Goal: Task Accomplishment & Management: Complete application form

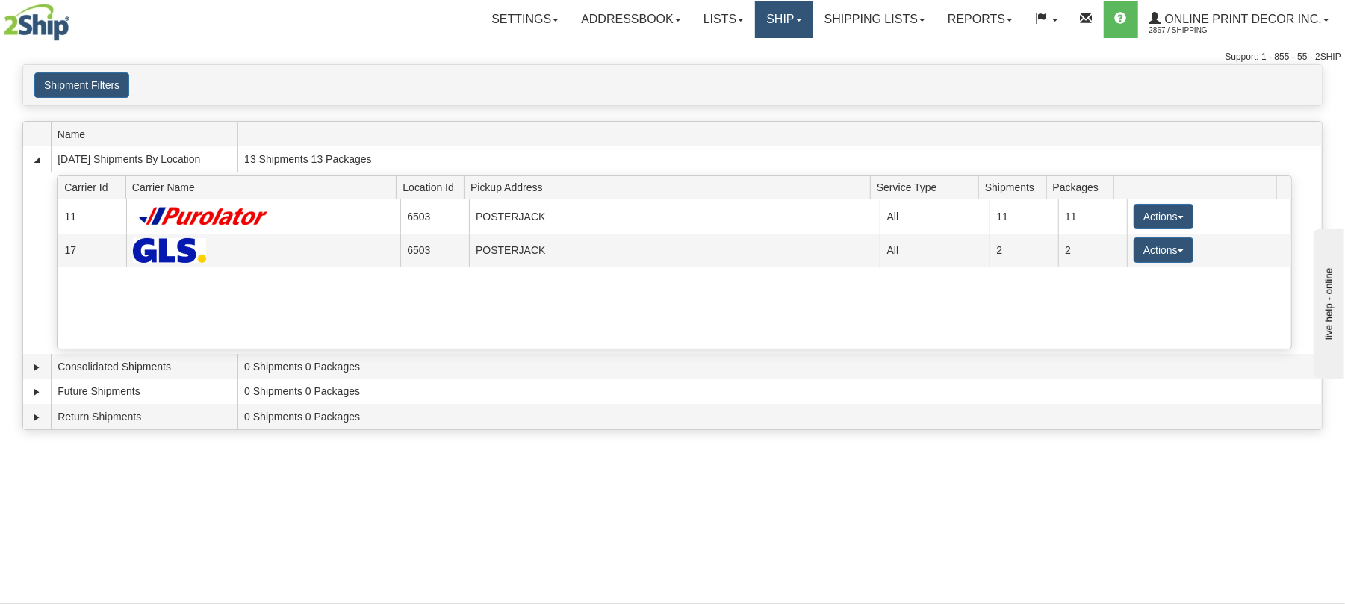
click at [775, 19] on link "Ship" at bounding box center [783, 19] width 57 height 37
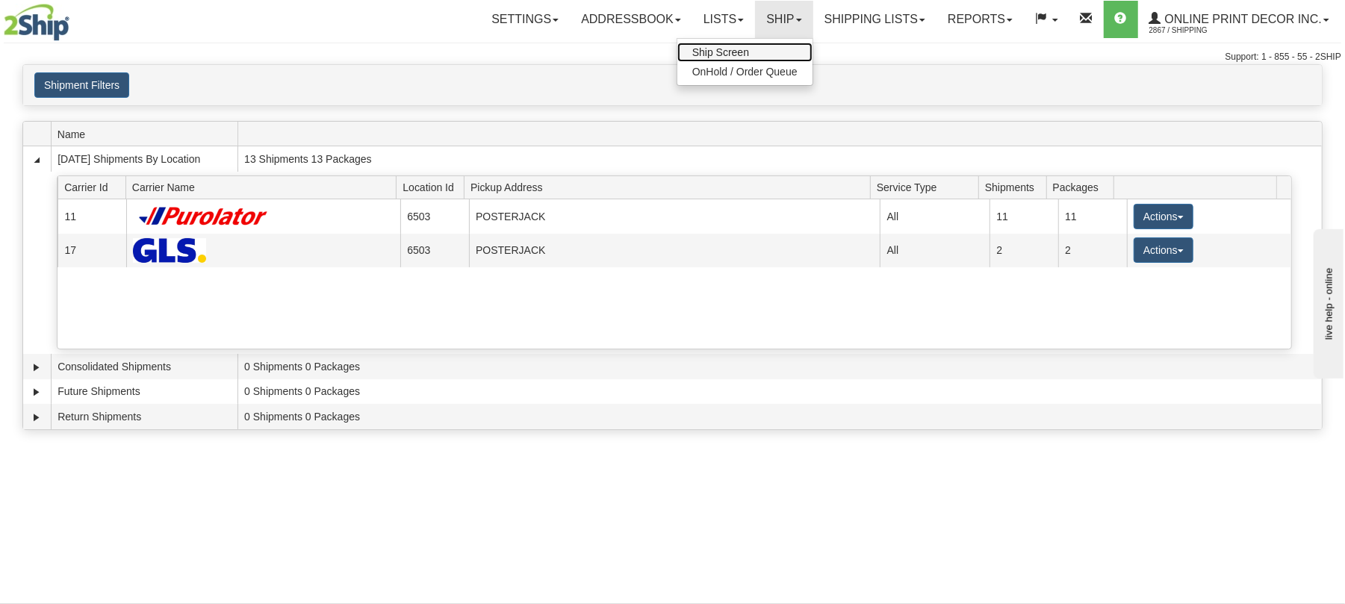
click at [768, 46] on link "Ship Screen" at bounding box center [744, 52] width 135 height 19
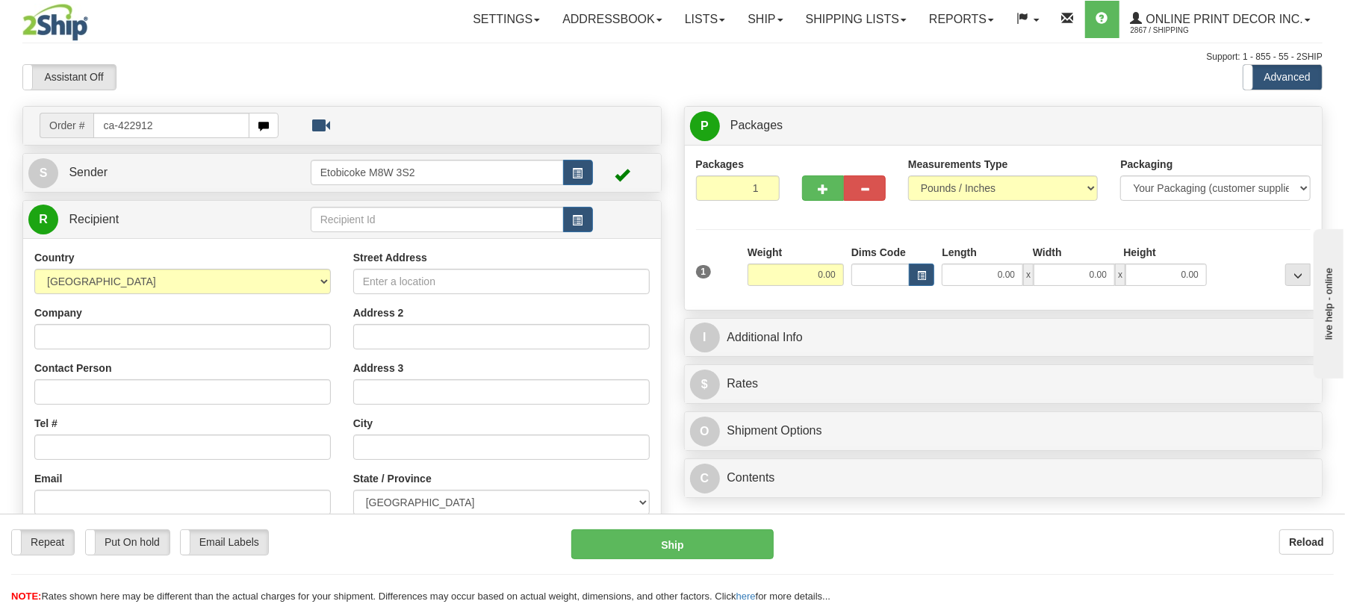
type input "ca-422912"
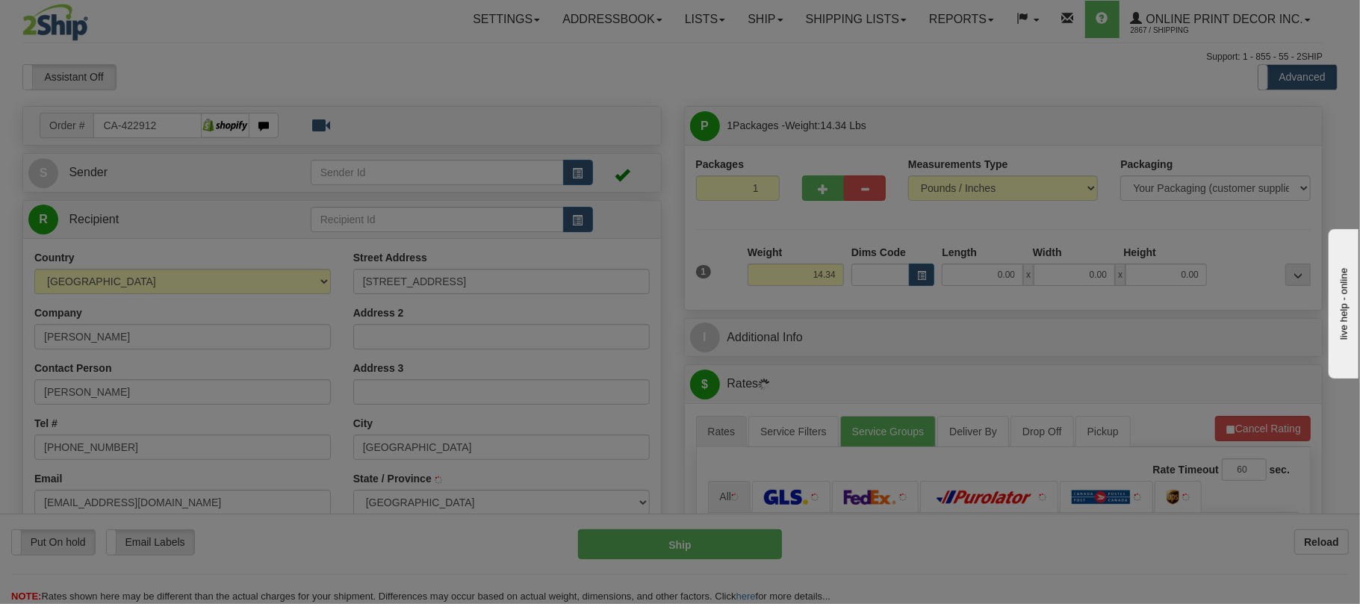
type input "MADEIRA PARK"
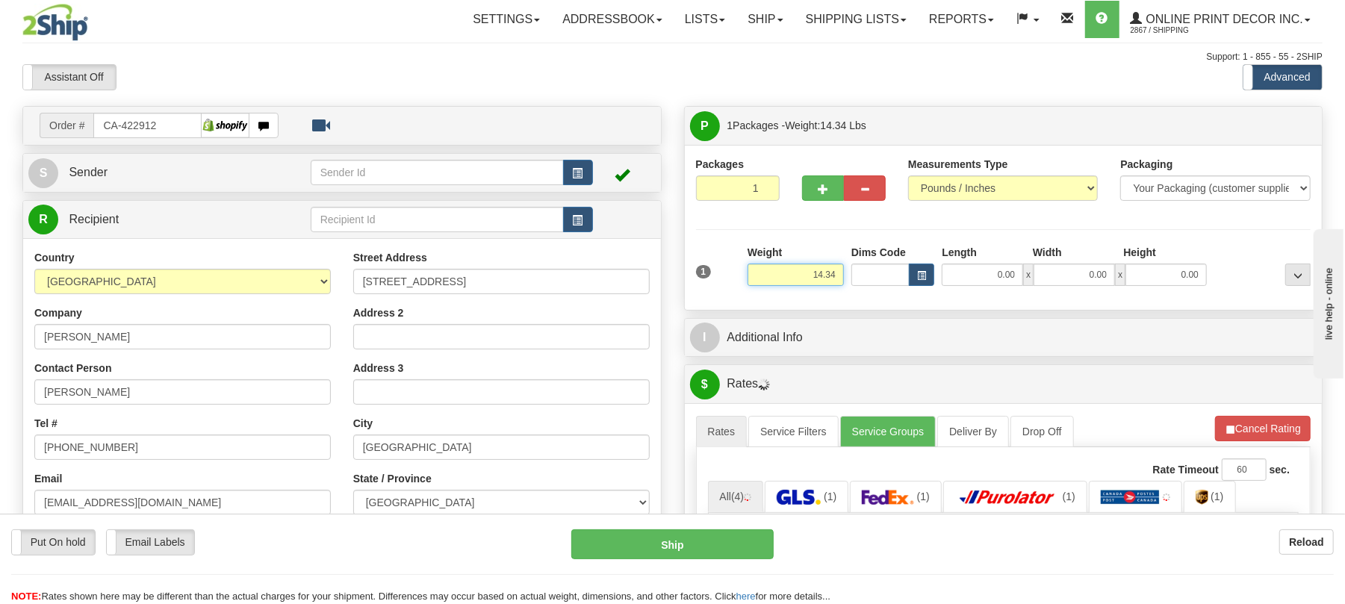
click at [794, 284] on input "14.34" at bounding box center [795, 275] width 96 height 22
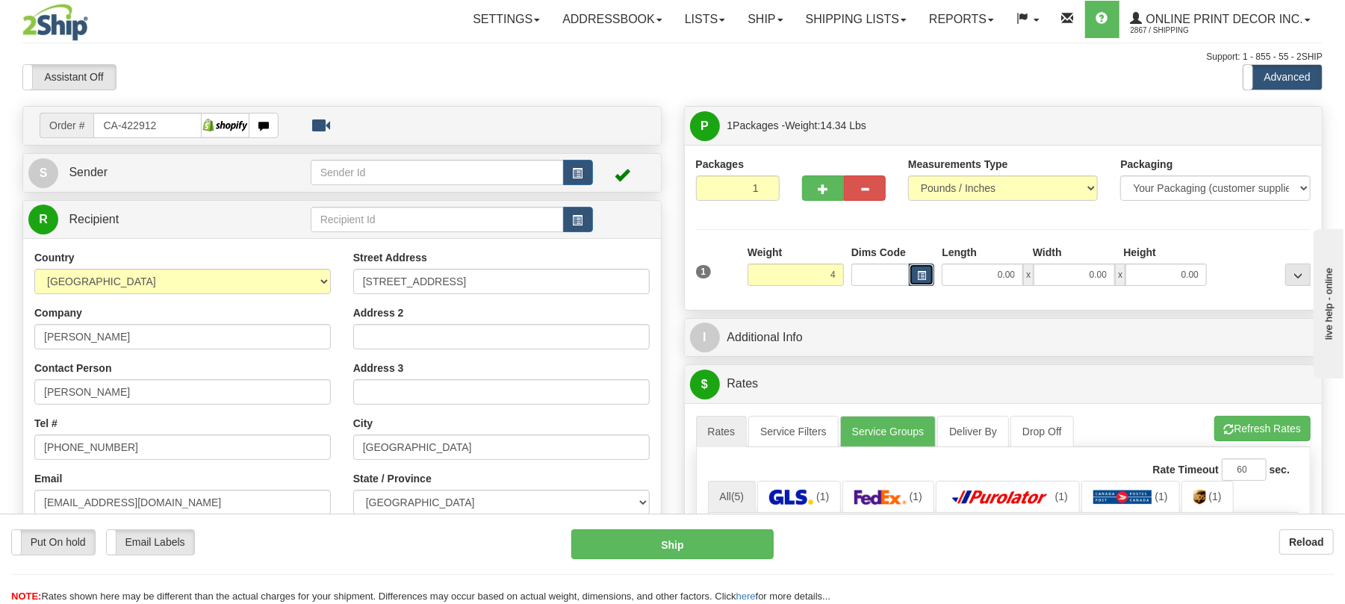
click at [921, 273] on span "button" at bounding box center [921, 276] width 9 height 8
type input "4.00"
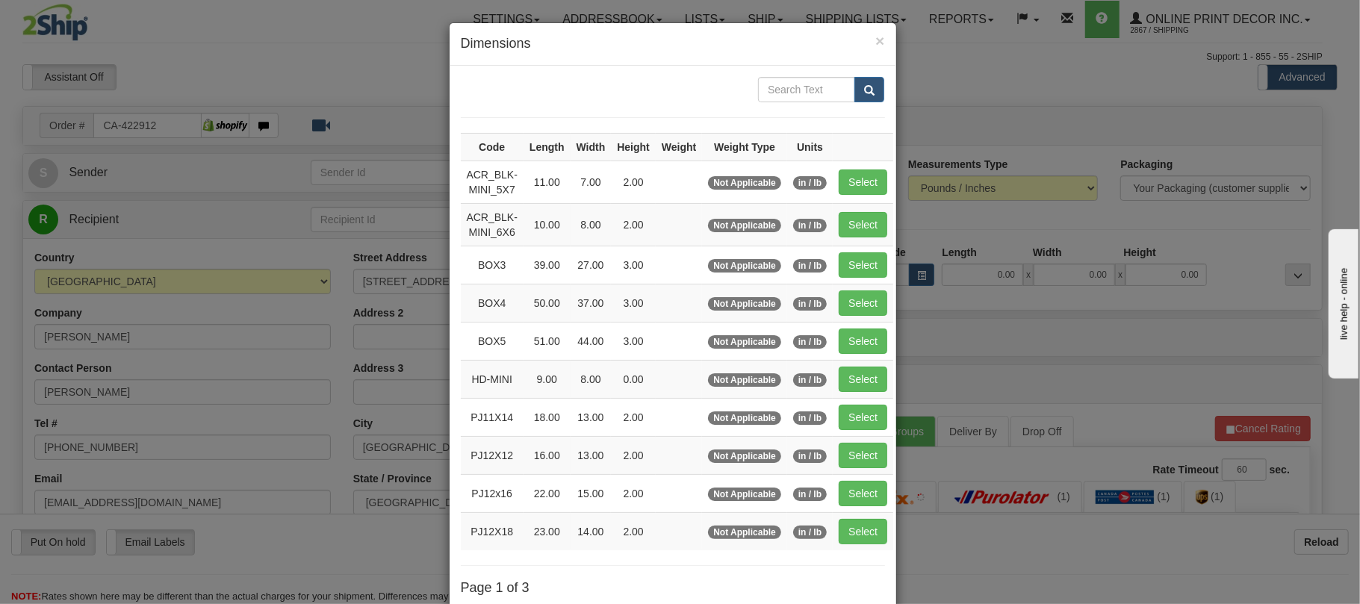
scroll to position [150, 0]
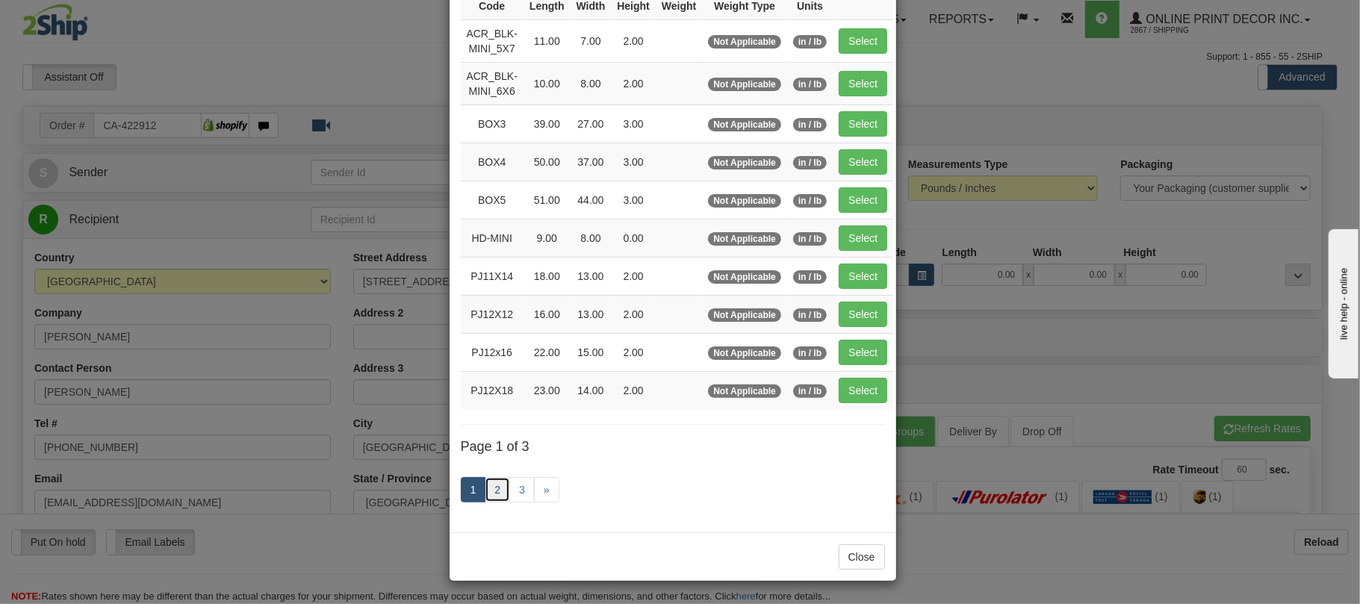
click at [499, 493] on link "2" at bounding box center [497, 489] width 25 height 25
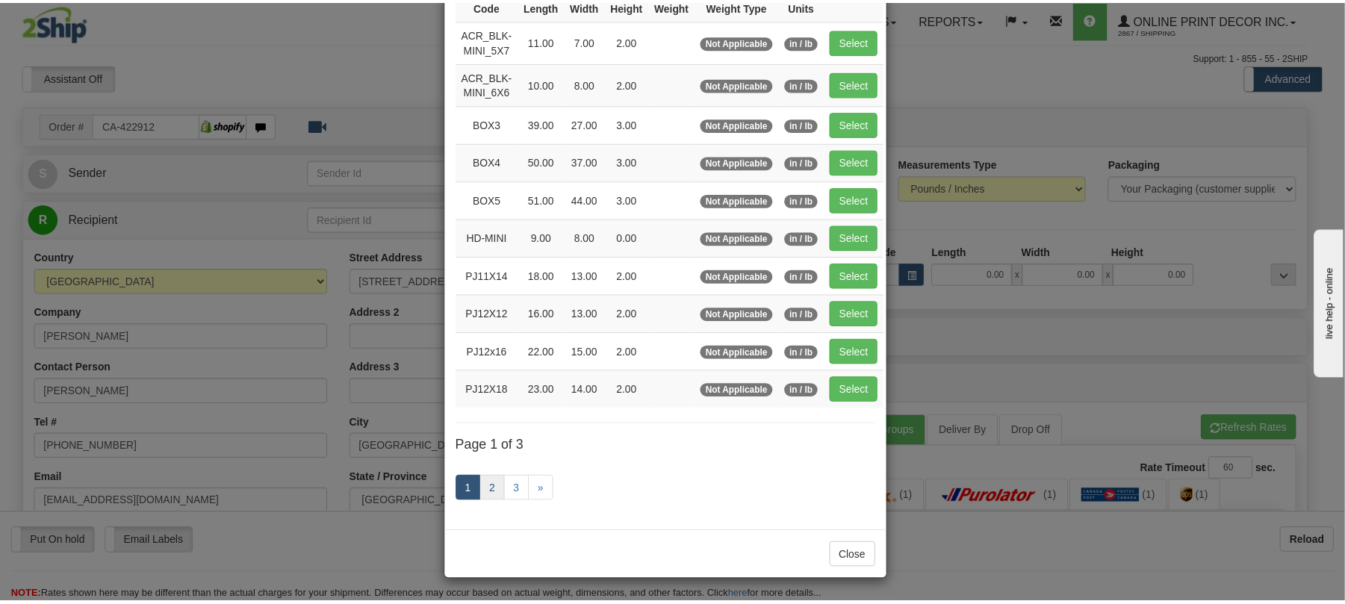
scroll to position [142, 0]
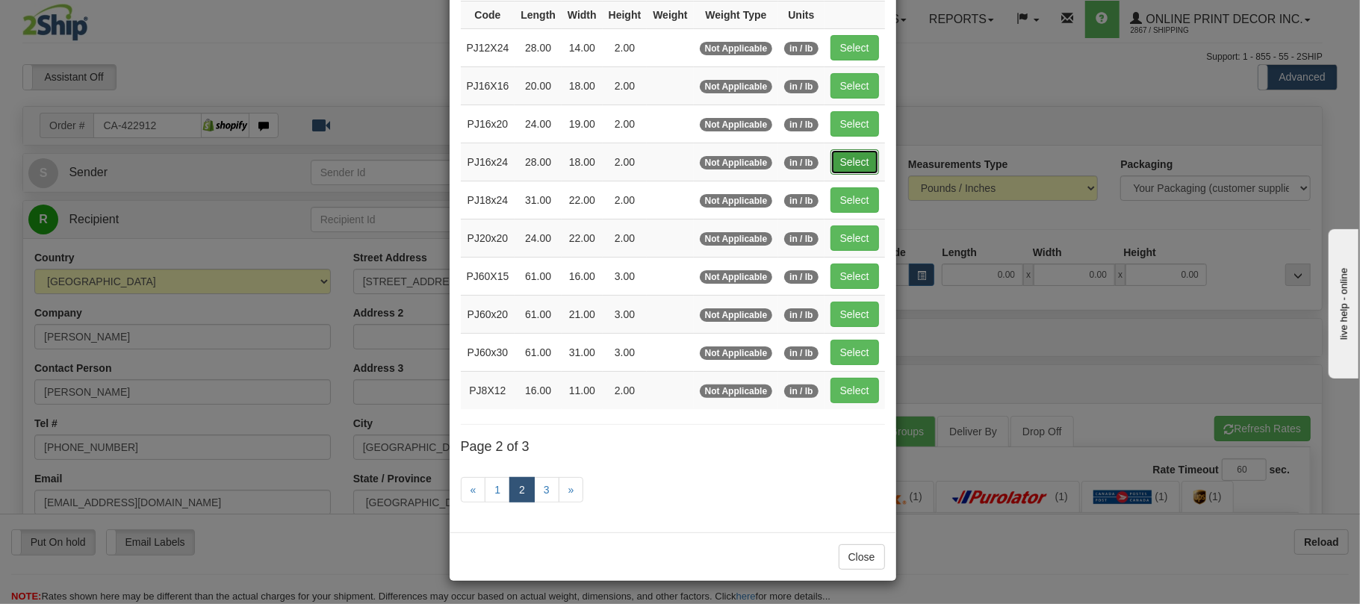
click at [876, 161] on button "Select" at bounding box center [854, 161] width 49 height 25
type input "PJ16x24"
type input "28.00"
type input "18.00"
type input "2.00"
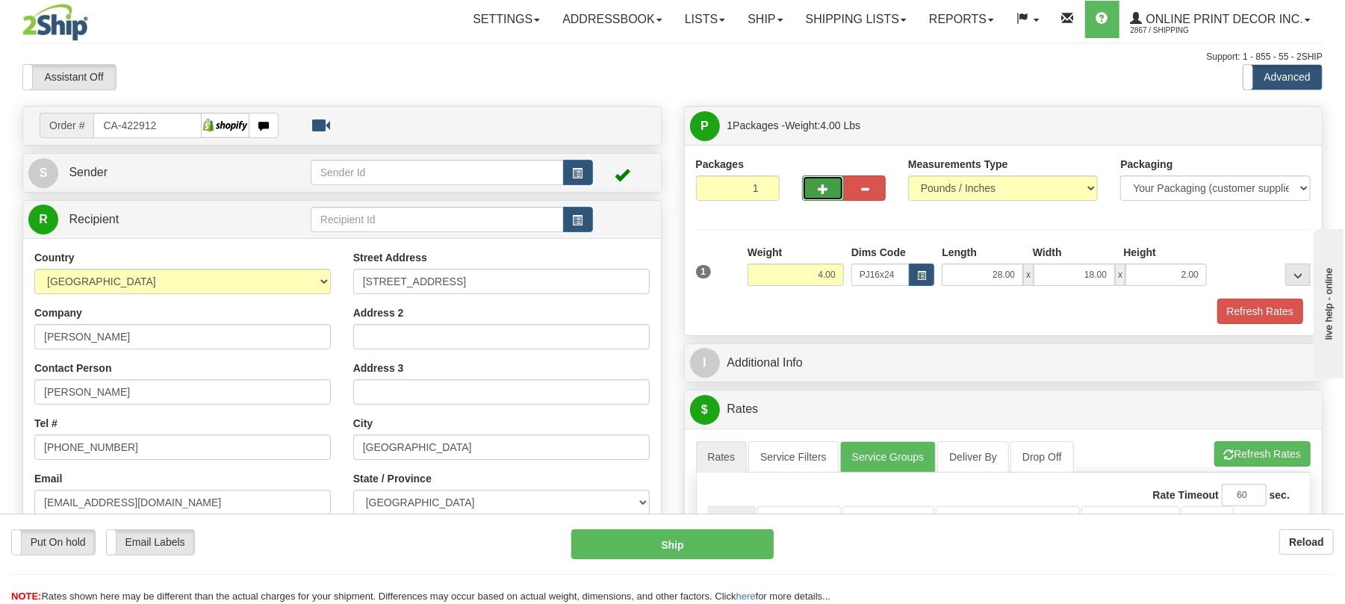
click at [820, 188] on span "button" at bounding box center [823, 189] width 10 height 10
radio input "true"
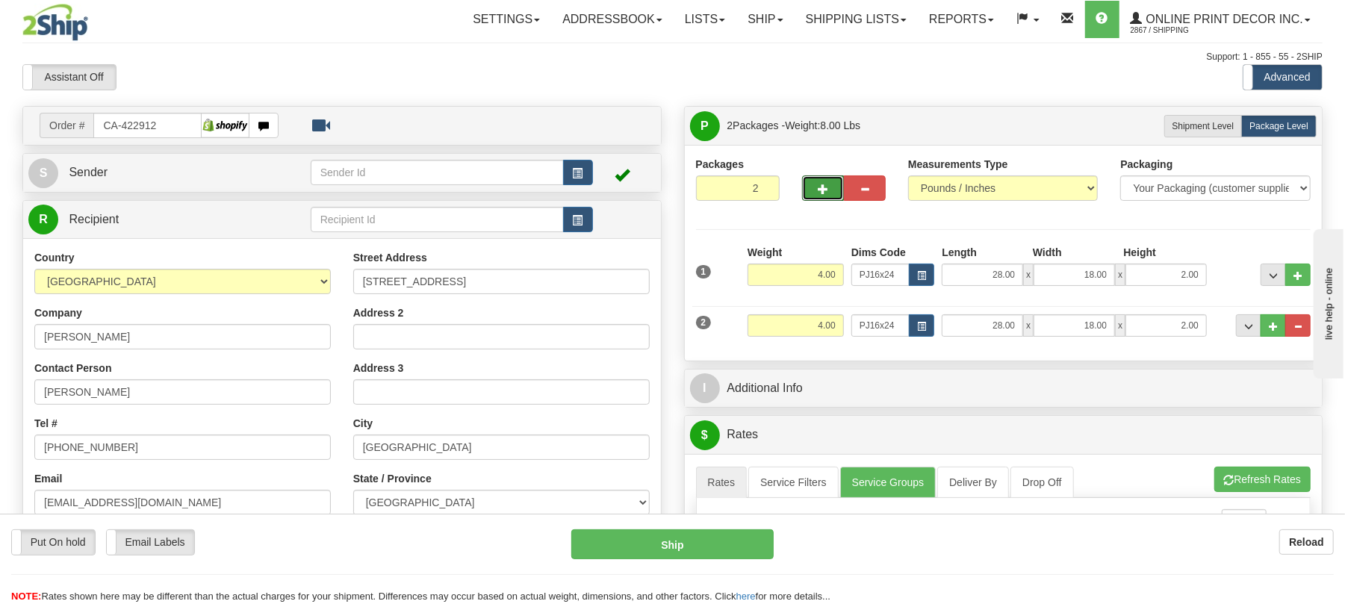
click at [823, 204] on div at bounding box center [844, 185] width 106 height 57
click at [823, 192] on span "button" at bounding box center [823, 189] width 10 height 10
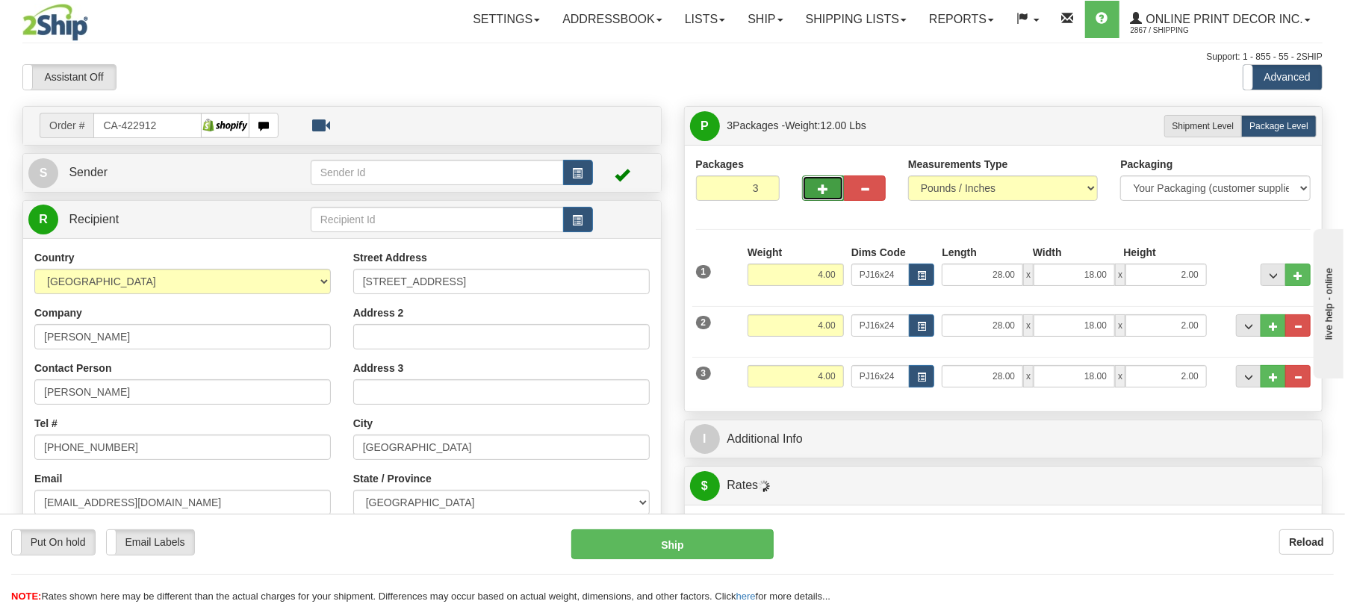
click at [816, 185] on button "button" at bounding box center [823, 187] width 42 height 25
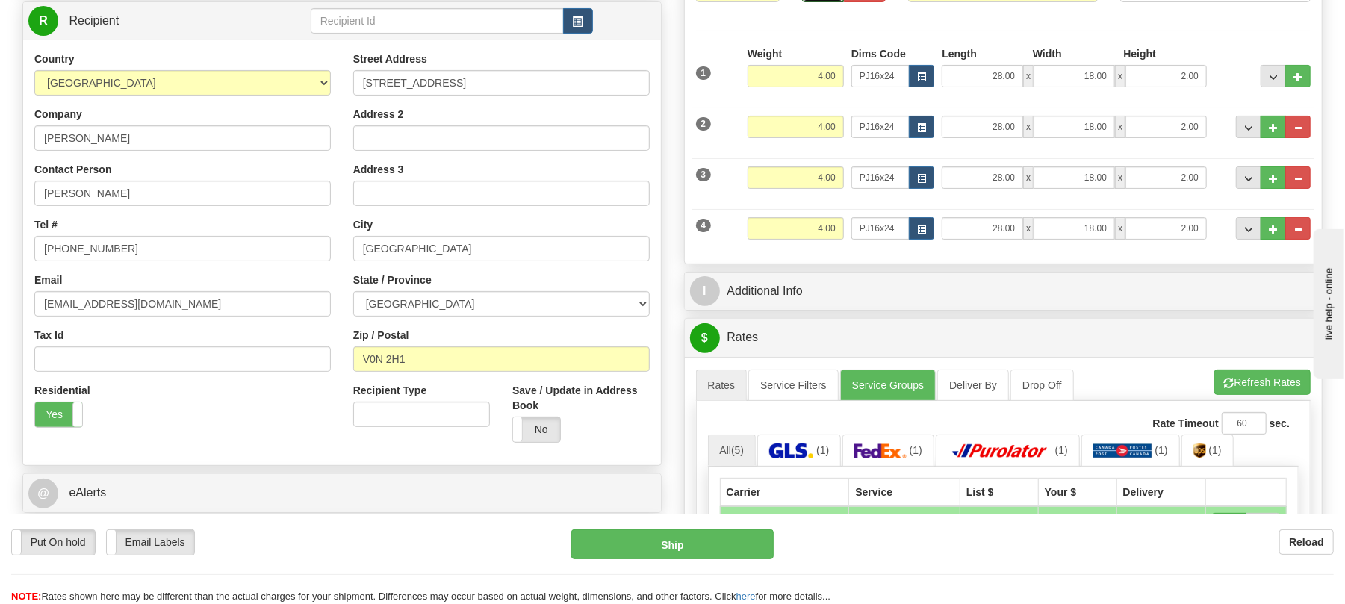
scroll to position [0, 0]
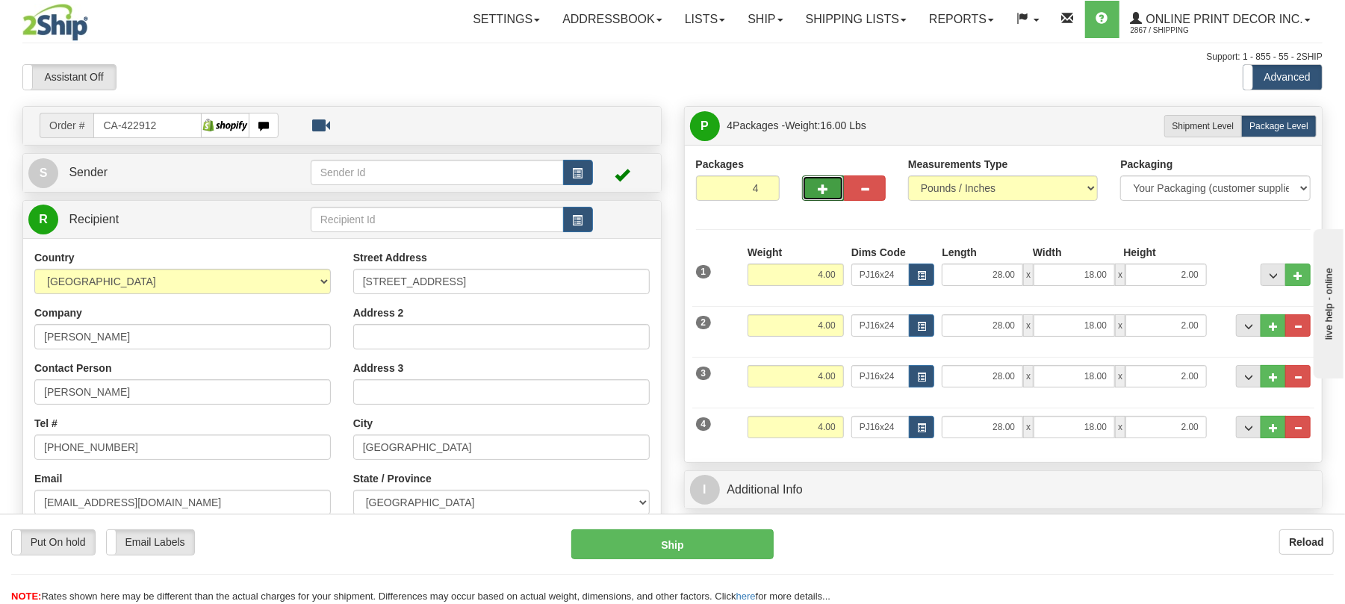
click at [827, 183] on button "button" at bounding box center [823, 187] width 42 height 25
type input "5"
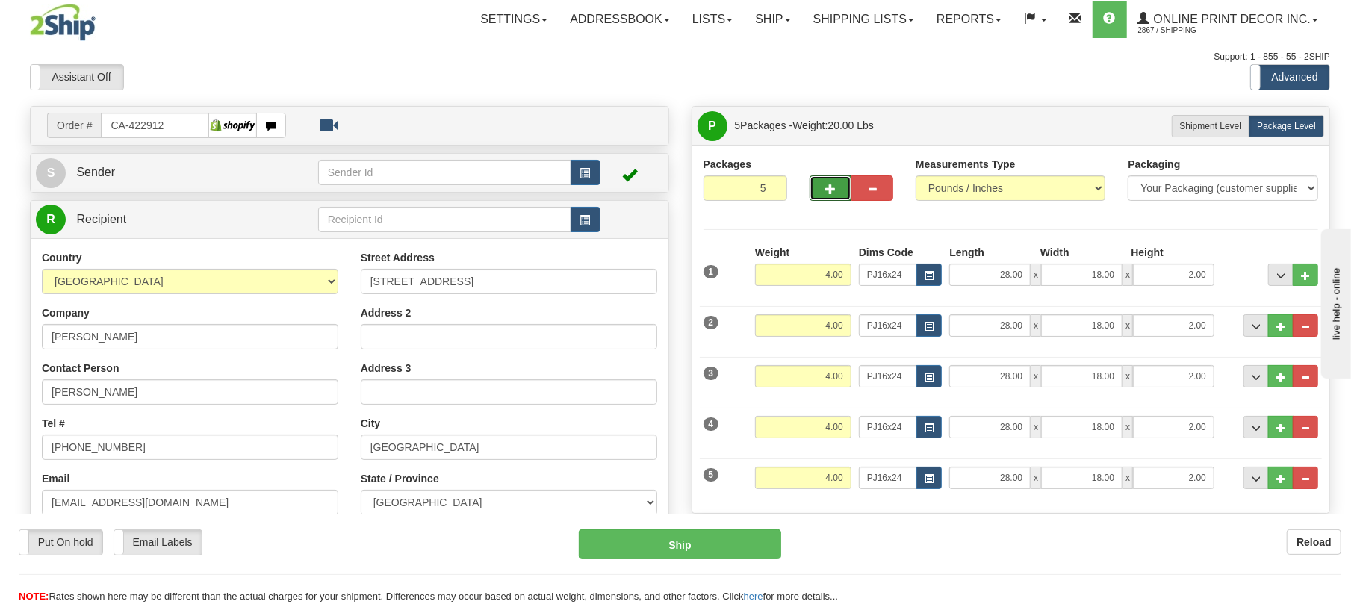
scroll to position [99, 0]
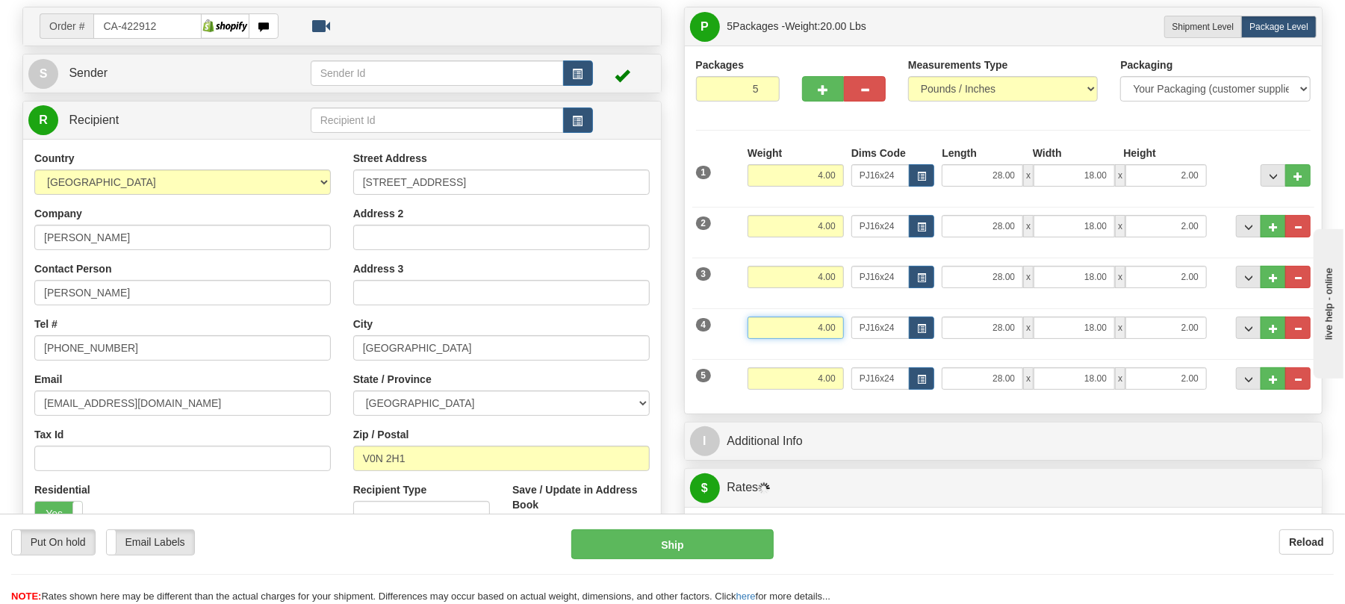
click at [816, 332] on input "4.00" at bounding box center [795, 328] width 96 height 22
click at [912, 320] on button "button" at bounding box center [921, 328] width 25 height 22
type input "1.00"
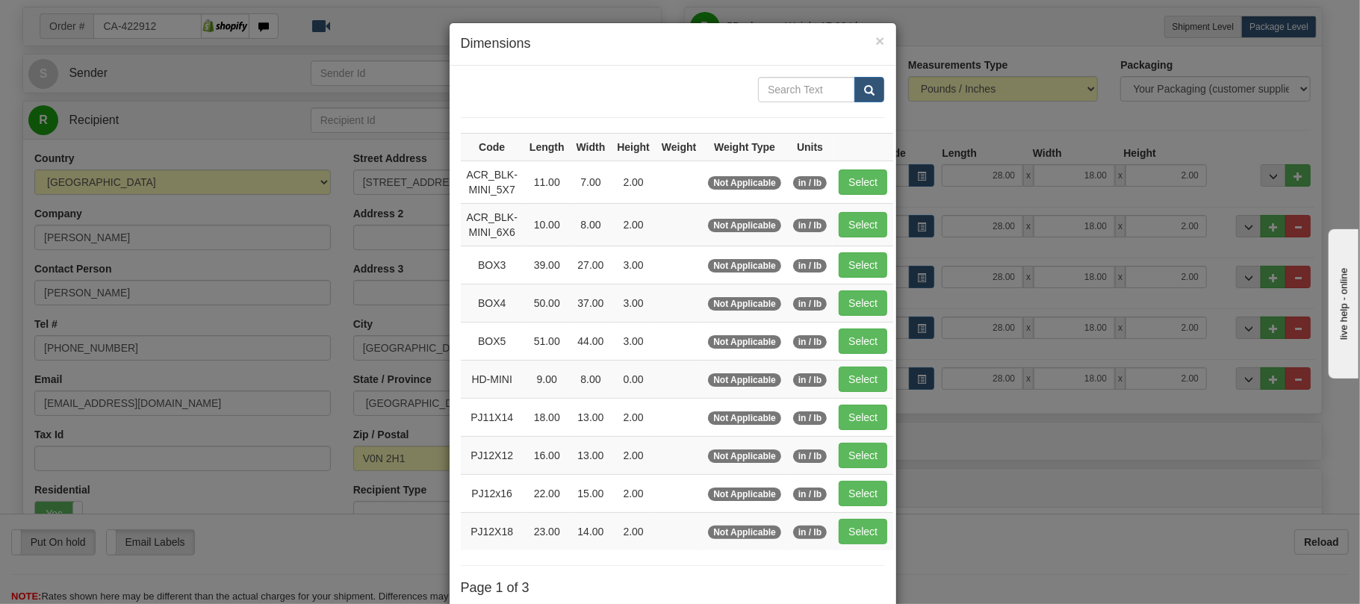
scroll to position [150, 0]
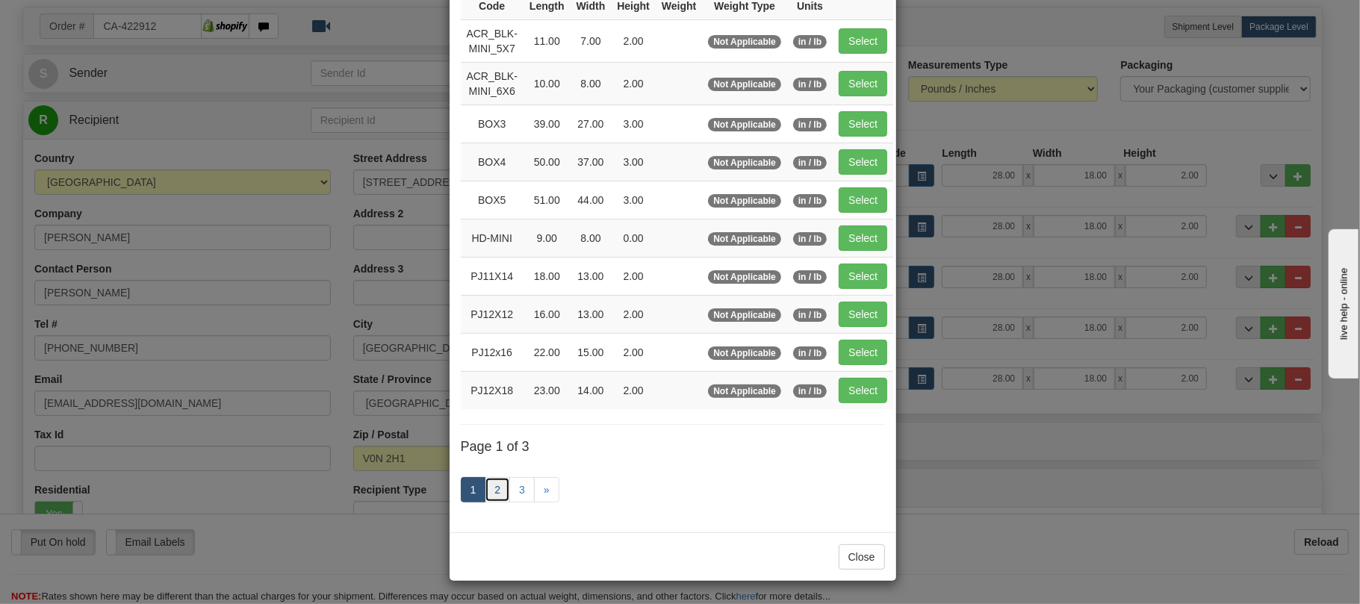
click at [493, 491] on link "2" at bounding box center [497, 489] width 25 height 25
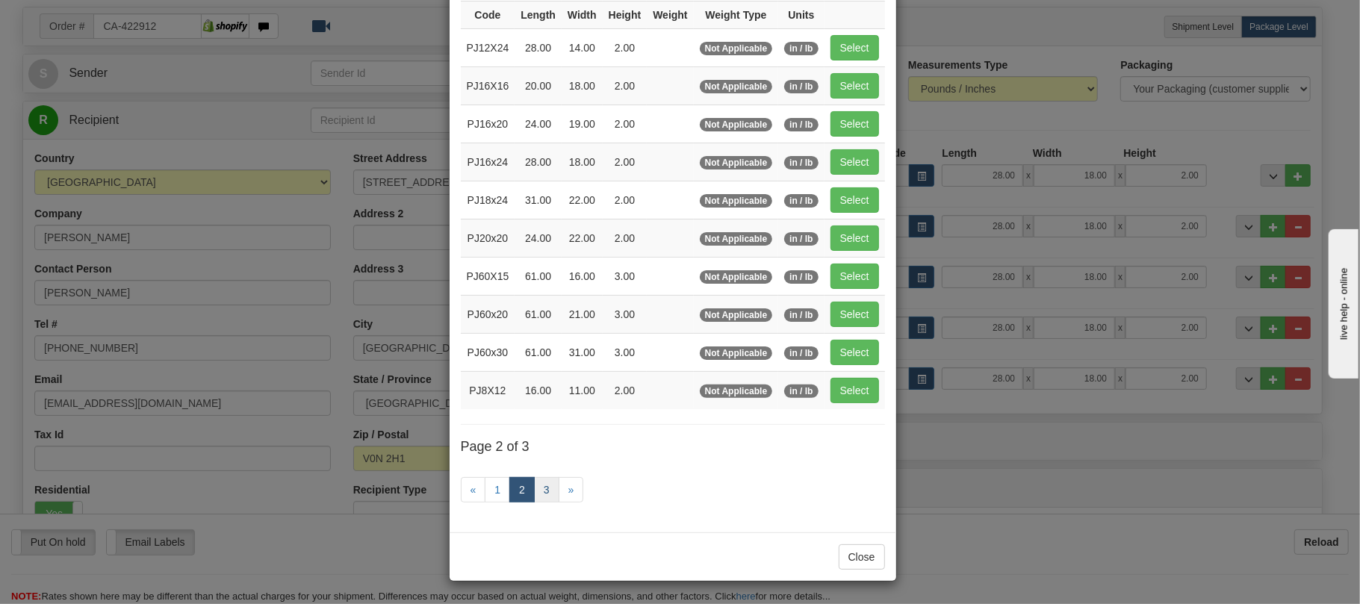
scroll to position [142, 0]
click at [870, 380] on button "Select" at bounding box center [854, 390] width 49 height 25
type input "PJ8X12"
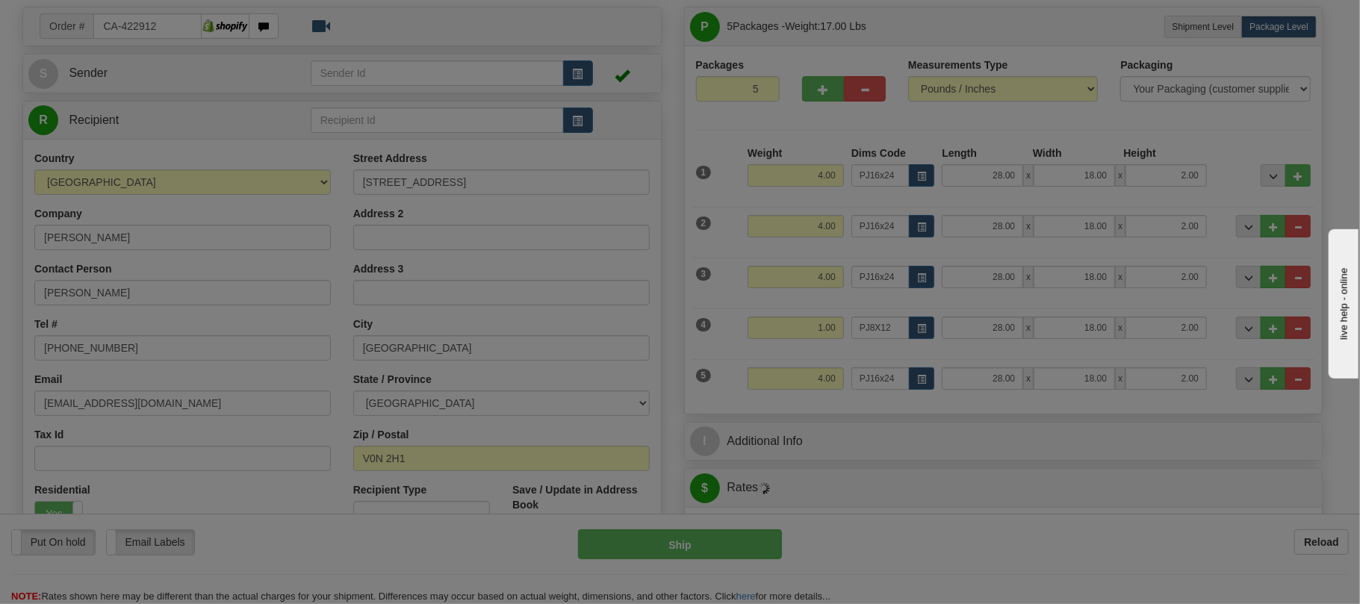
type input "16.00"
type input "11.00"
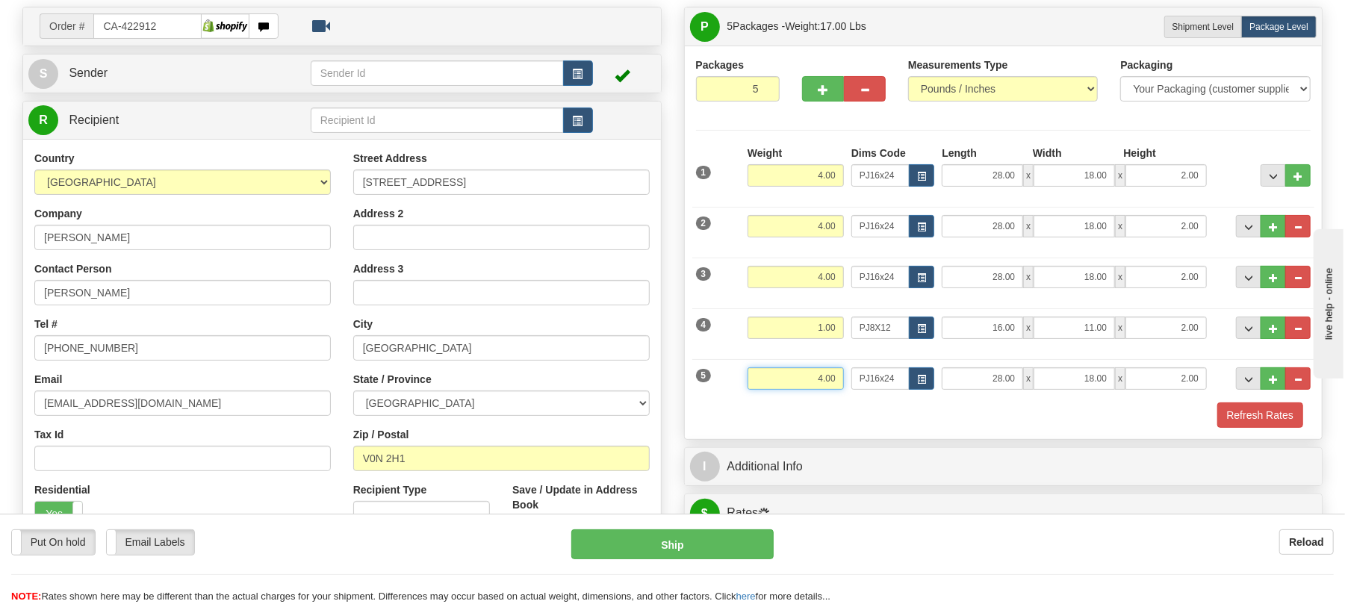
click at [826, 381] on input "4.00" at bounding box center [795, 378] width 96 height 22
click at [918, 379] on span "button" at bounding box center [921, 380] width 9 height 8
type input "5.00"
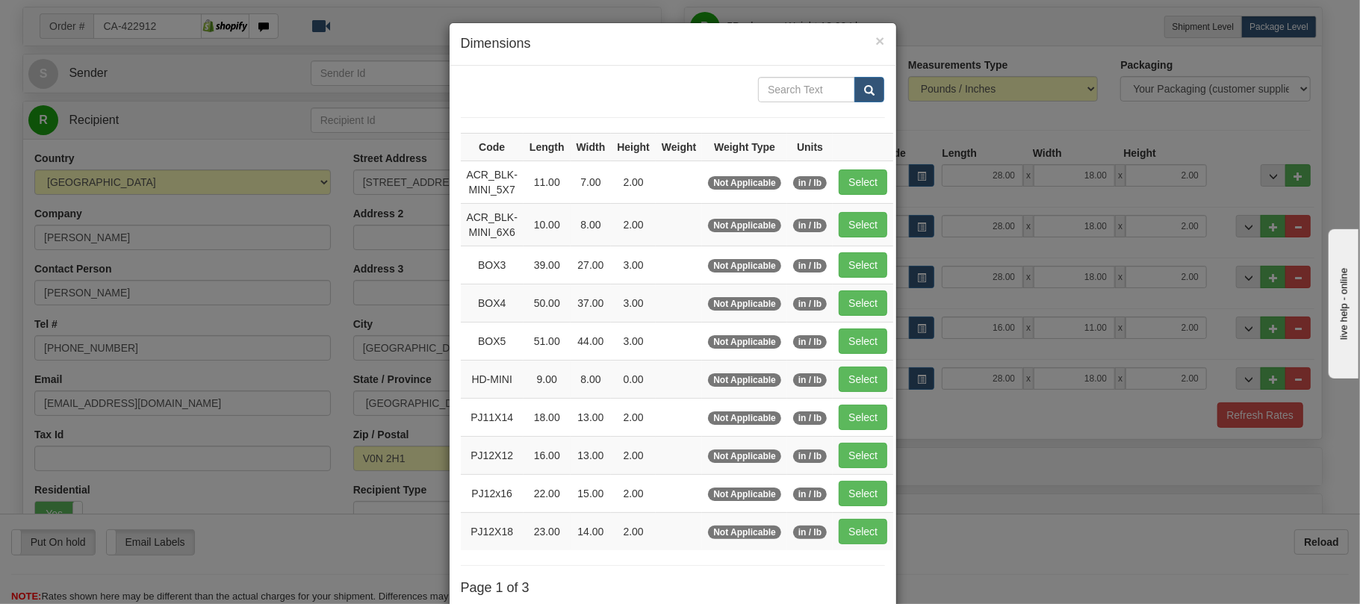
scroll to position [150, 0]
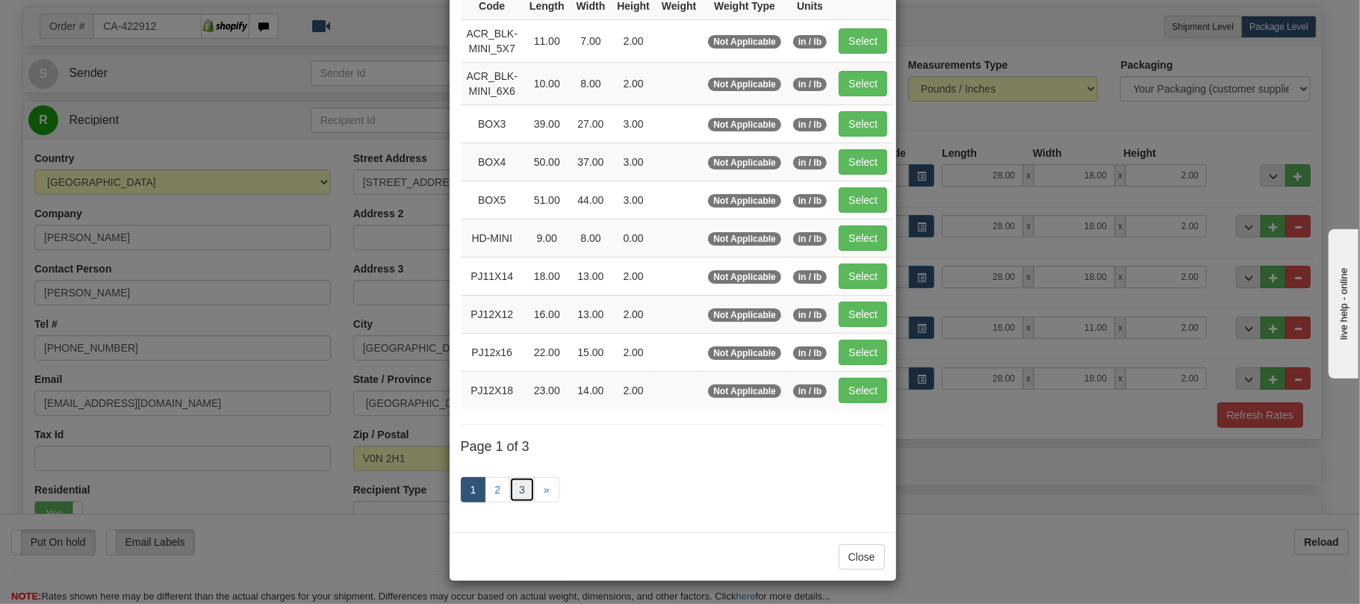
click at [517, 497] on link "3" at bounding box center [521, 489] width 25 height 25
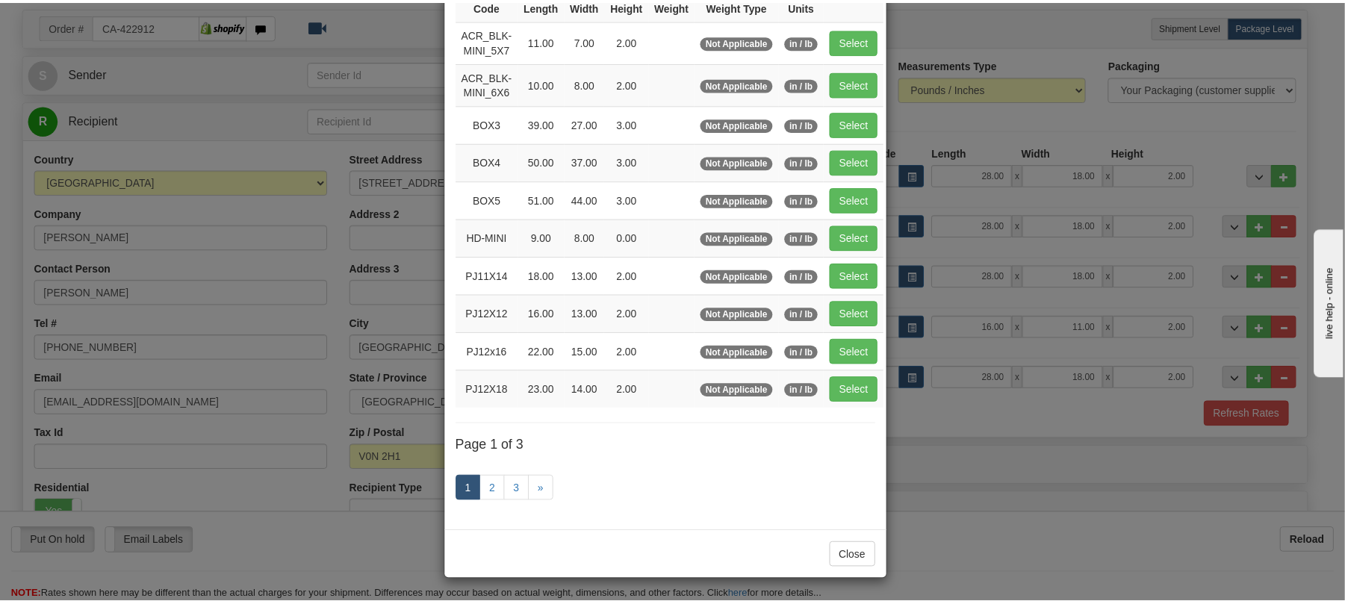
scroll to position [76, 0]
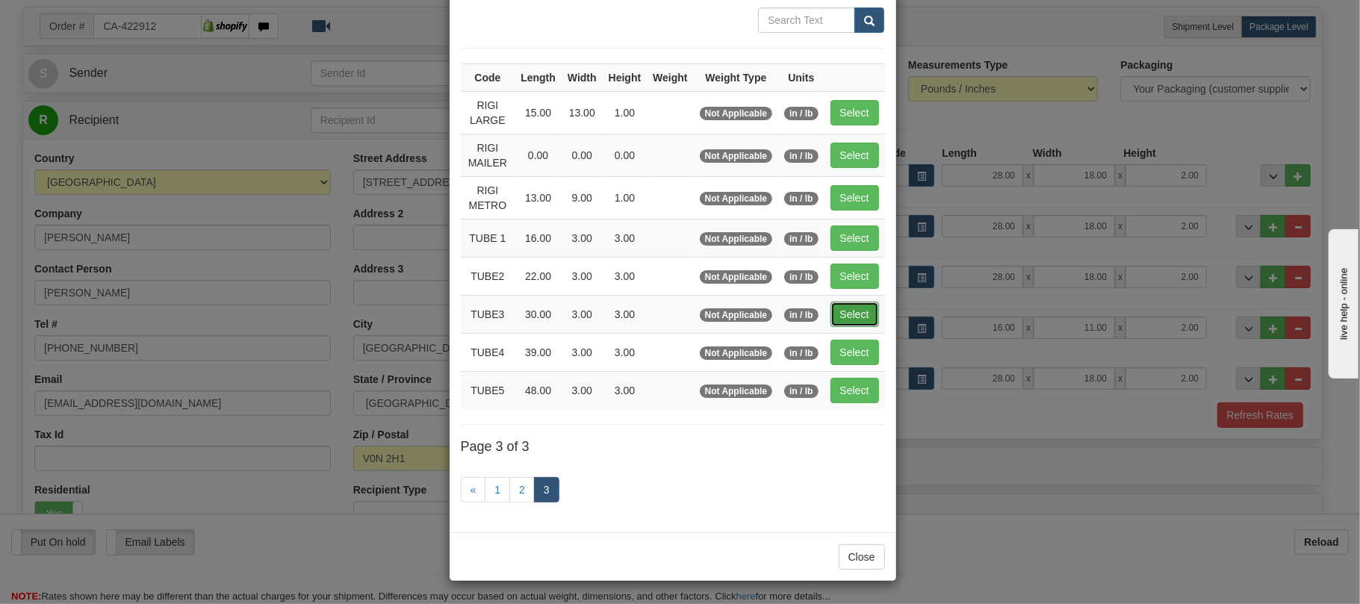
click at [860, 320] on button "Select" at bounding box center [854, 314] width 49 height 25
type input "TUBE3"
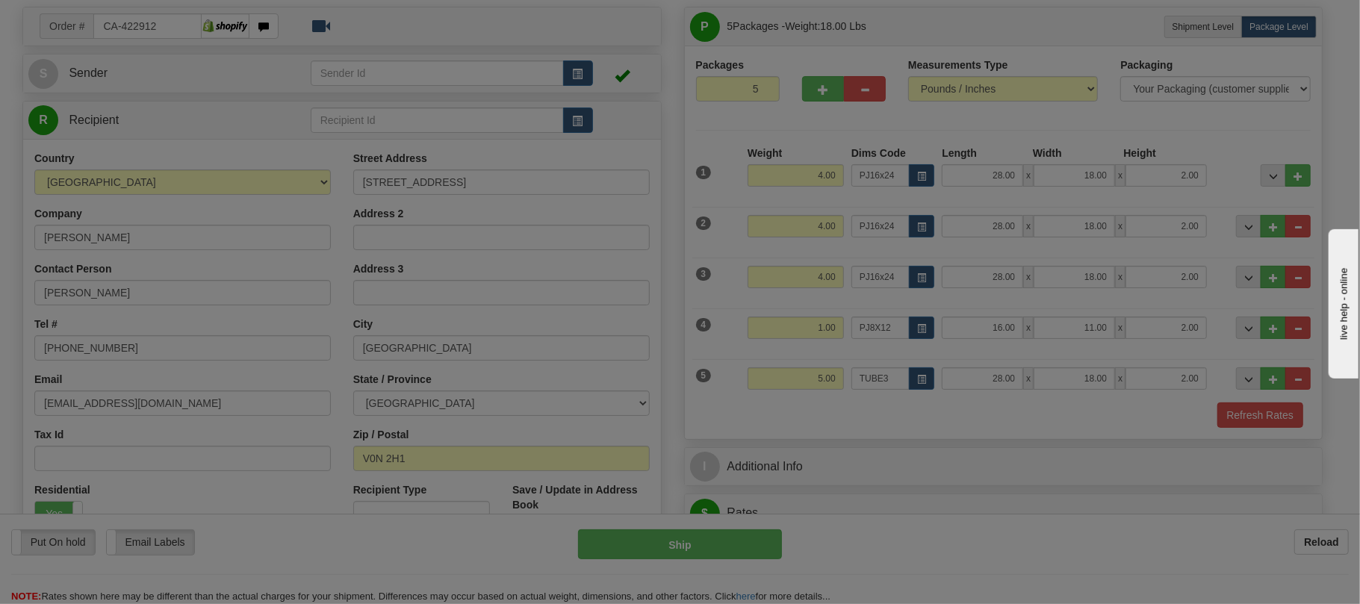
type input "30.00"
type input "3.00"
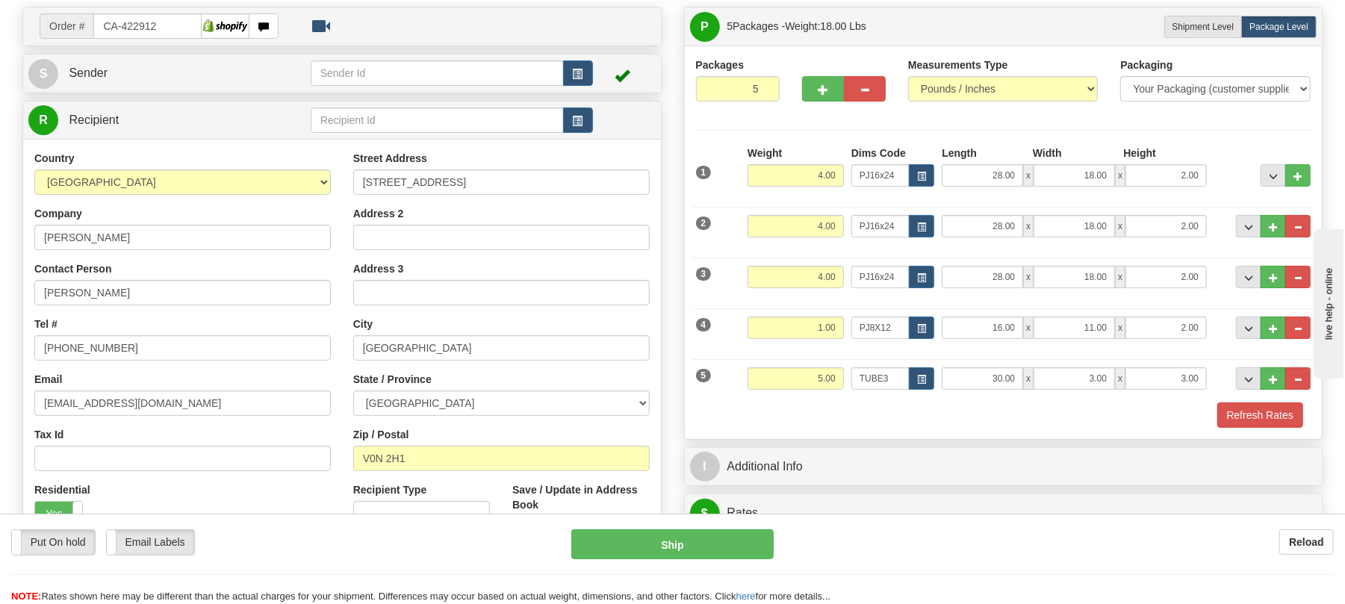
scroll to position [299, 0]
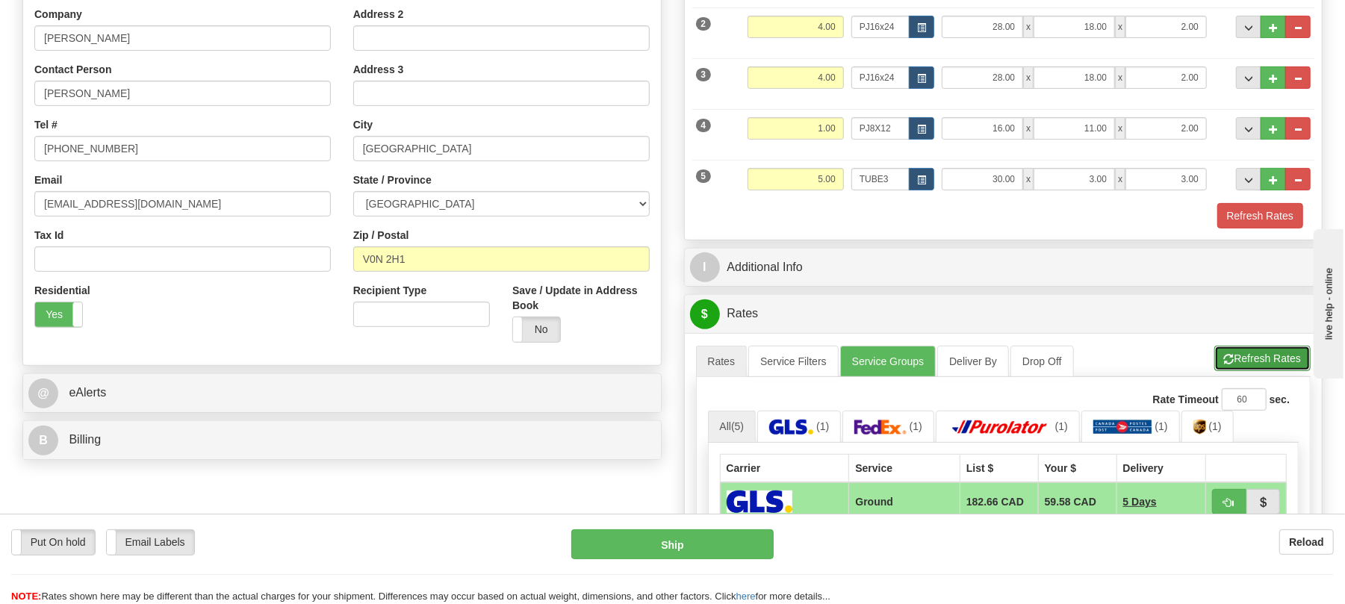
click at [1263, 354] on button "Refresh Rates" at bounding box center [1262, 358] width 96 height 25
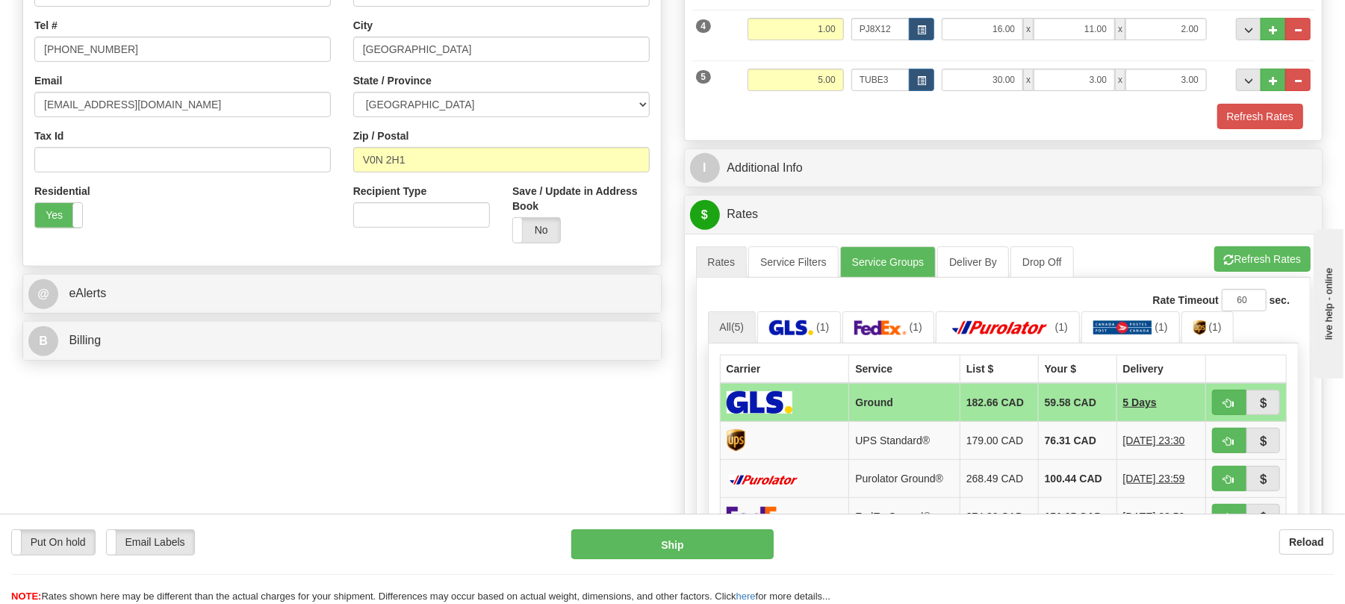
scroll to position [99, 0]
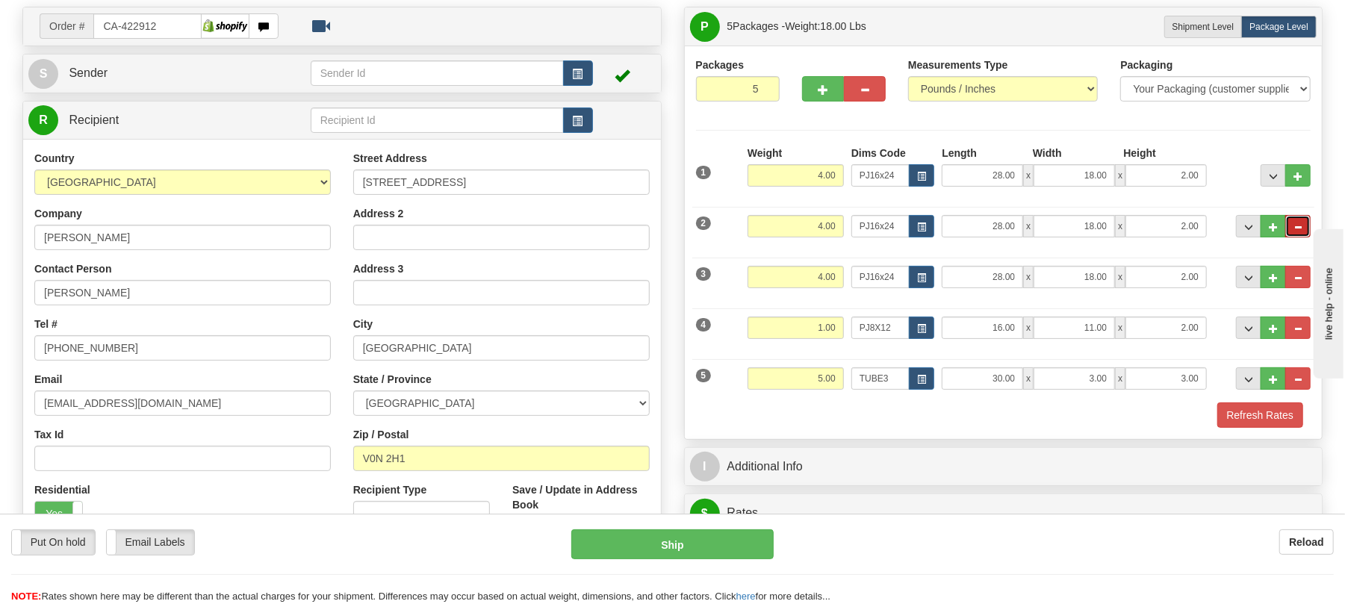
click at [1293, 226] on span "..." at bounding box center [1297, 227] width 9 height 8
type input "4"
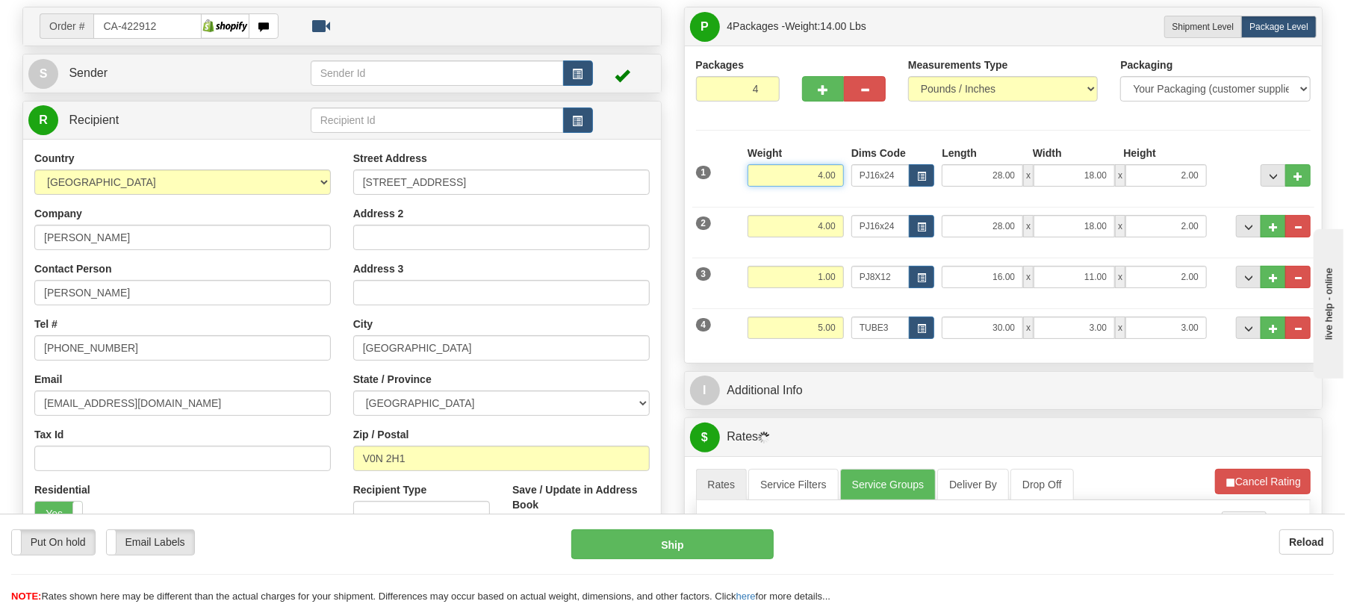
click at [825, 174] on input "4.00" at bounding box center [795, 175] width 96 height 22
type input "8.00"
click at [1172, 180] on input "2.00" at bounding box center [1165, 175] width 81 height 22
click at [1172, 179] on input "2.00" at bounding box center [1165, 175] width 81 height 22
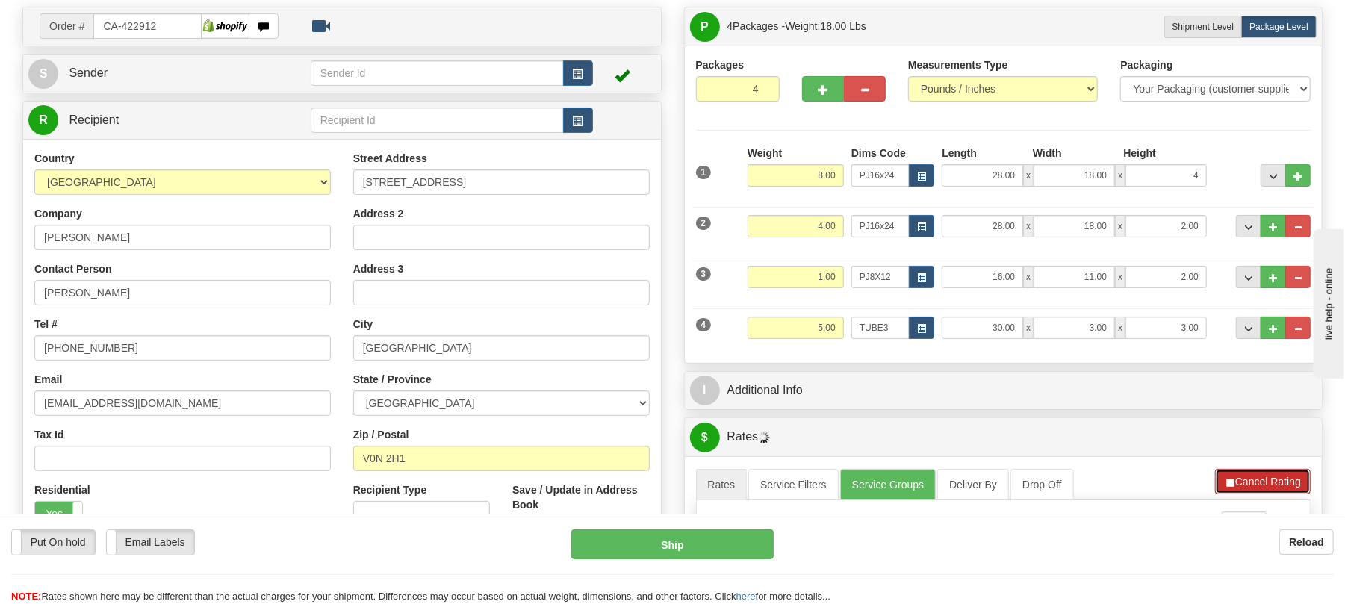
type input "4.00"
click at [1268, 484] on button "Cancel Rating" at bounding box center [1263, 481] width 96 height 25
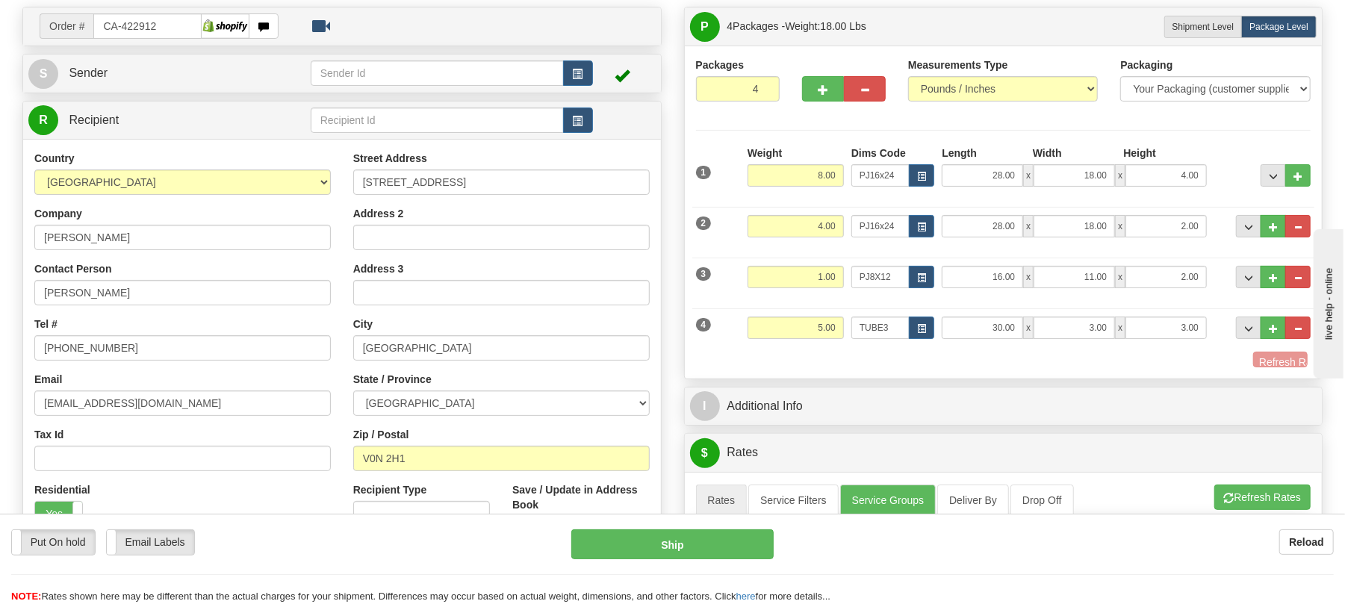
click at [1268, 472] on div "$ Rates Cancel" at bounding box center [1004, 453] width 638 height 38
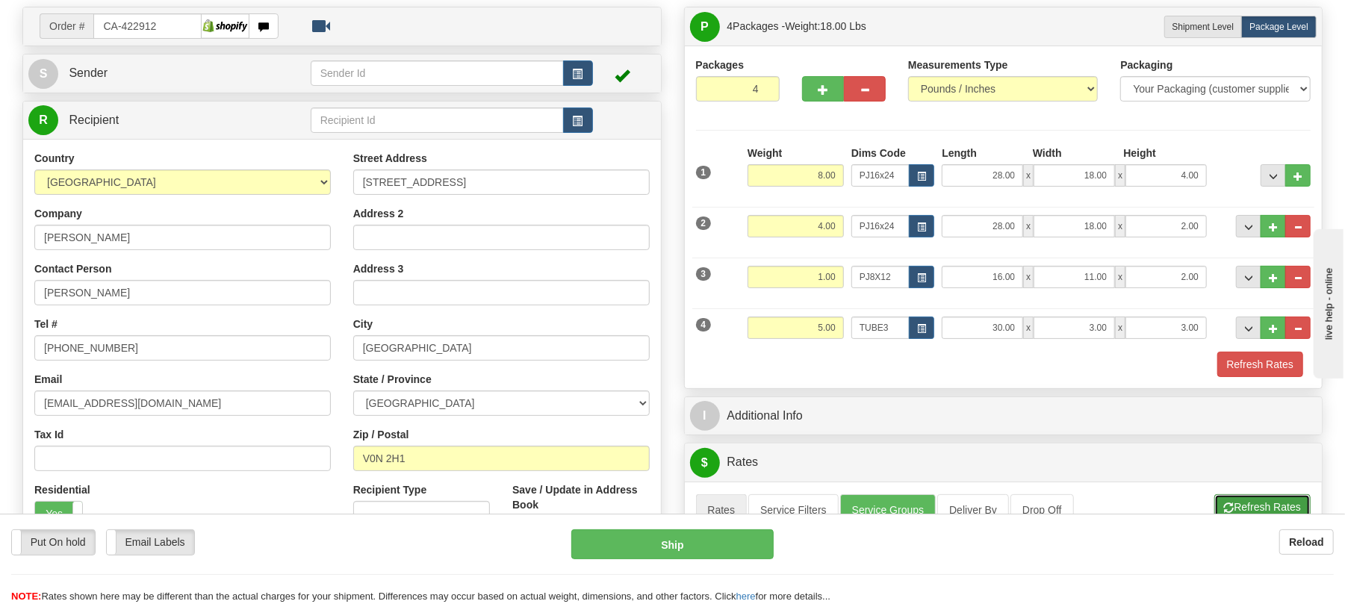
click at [1277, 511] on button "Refresh Rates" at bounding box center [1262, 506] width 96 height 25
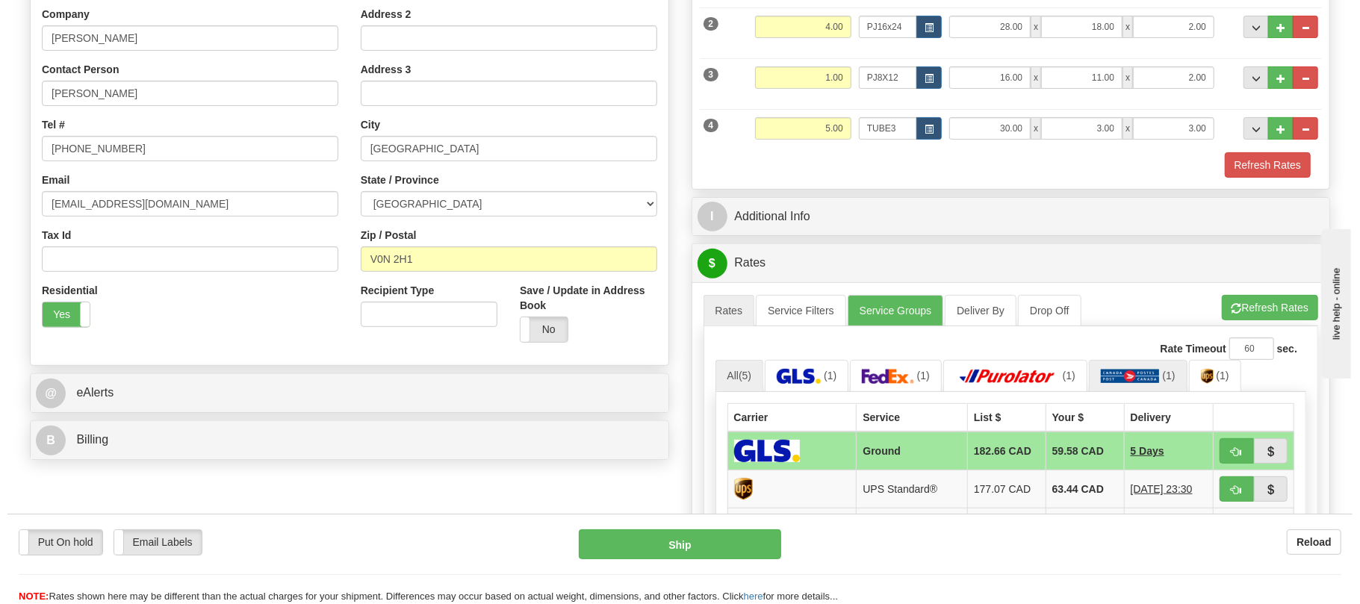
scroll to position [398, 0]
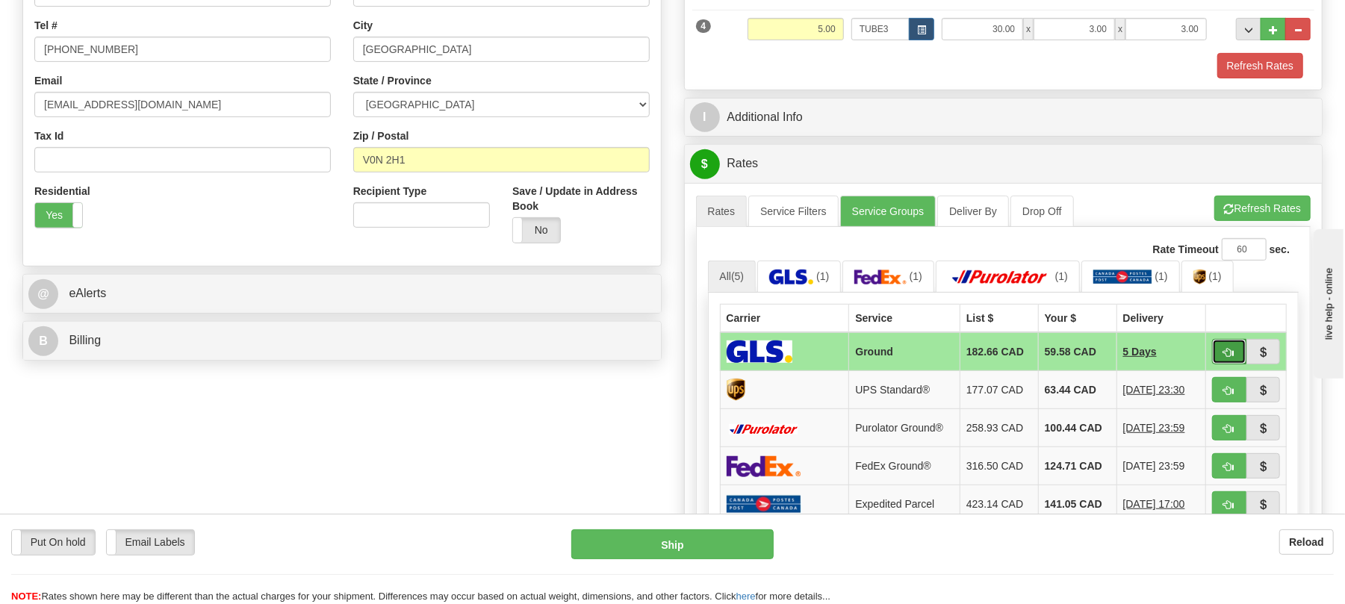
click at [1228, 358] on span "button" at bounding box center [1229, 353] width 10 height 10
type input "1"
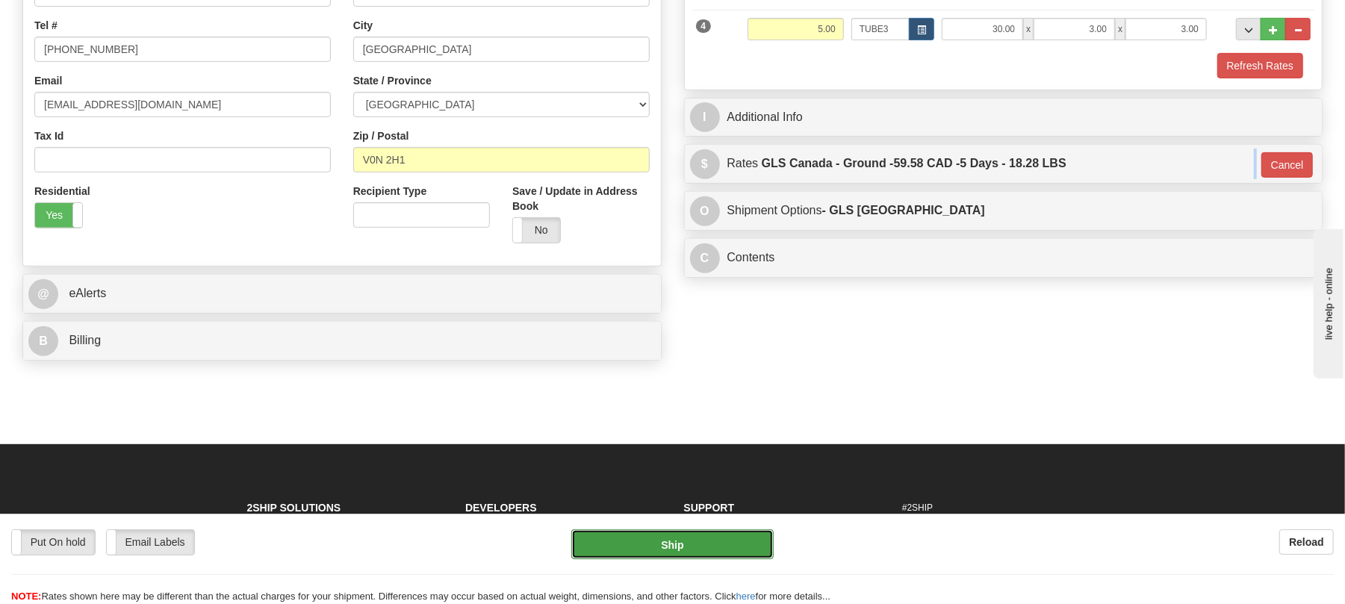
click at [705, 541] on button "Ship" at bounding box center [672, 544] width 202 height 30
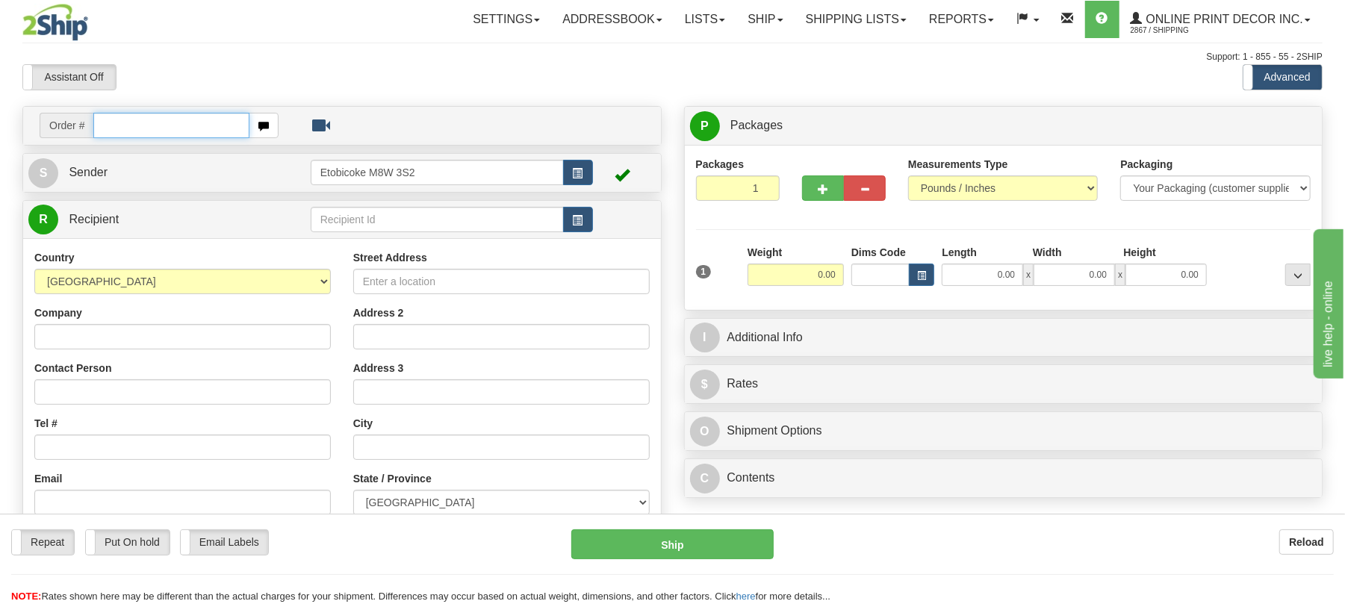
click at [140, 134] on input "text" at bounding box center [170, 125] width 155 height 25
type input "ca-423081"
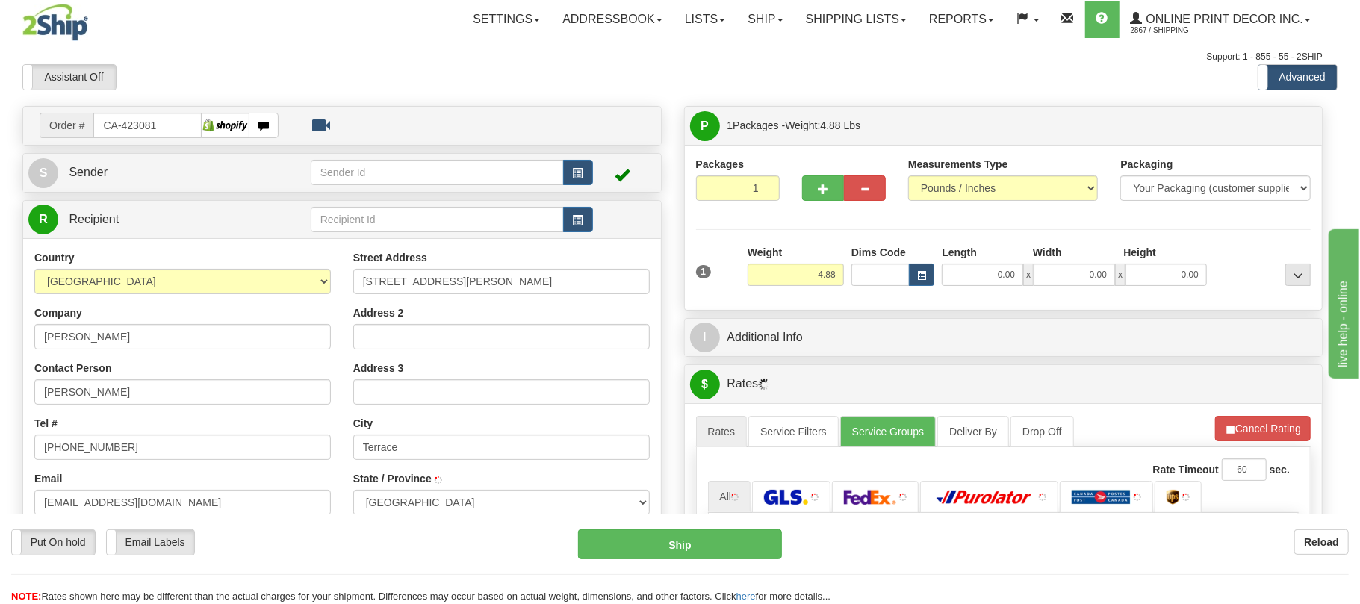
type input "TERRACE"
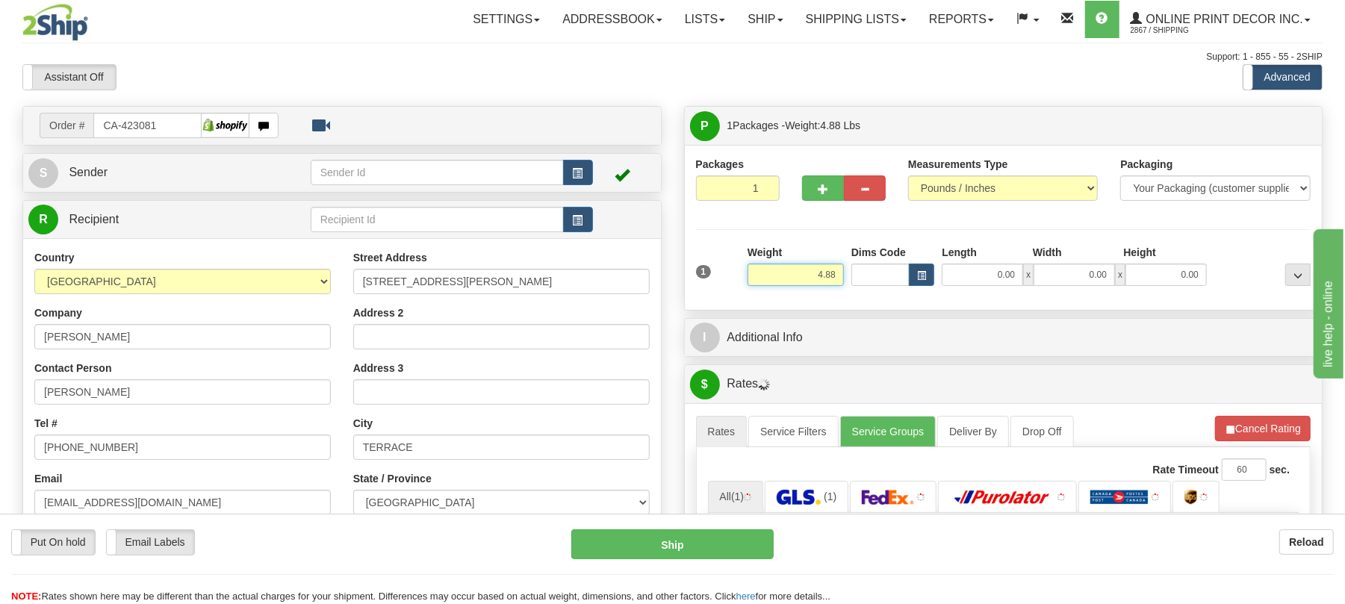
click at [803, 273] on input "4.88" at bounding box center [795, 275] width 96 height 22
type input "3.00"
click at [920, 278] on span "button" at bounding box center [921, 276] width 9 height 8
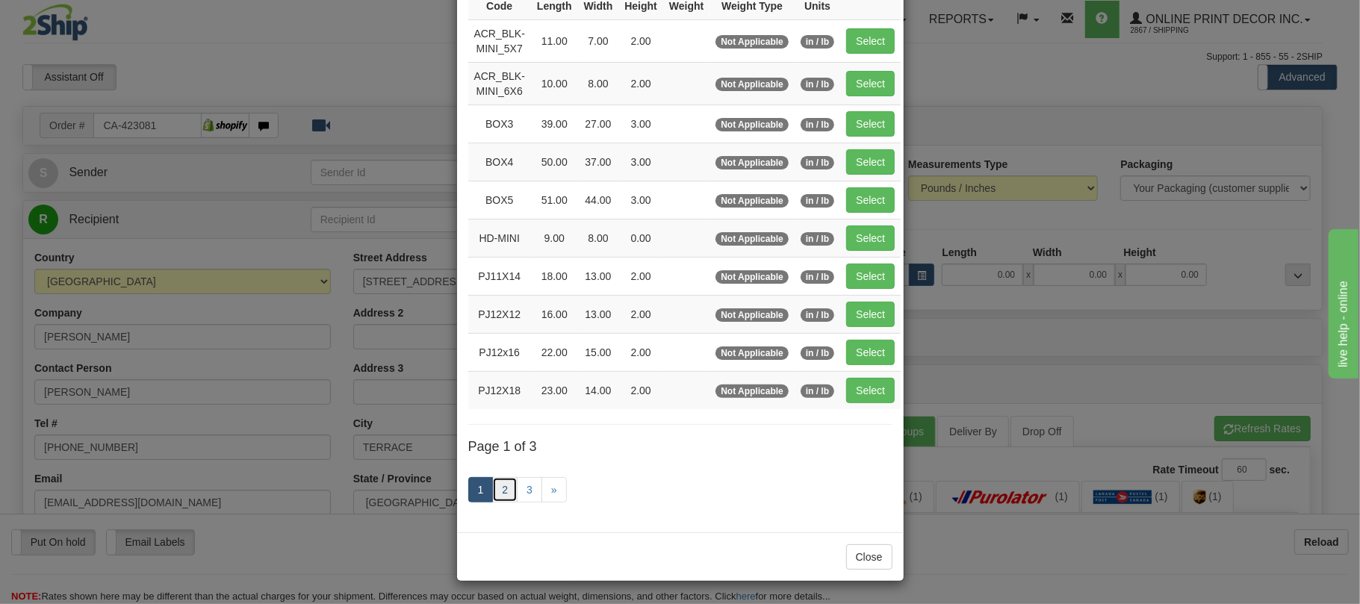
click at [493, 478] on link "2" at bounding box center [504, 489] width 25 height 25
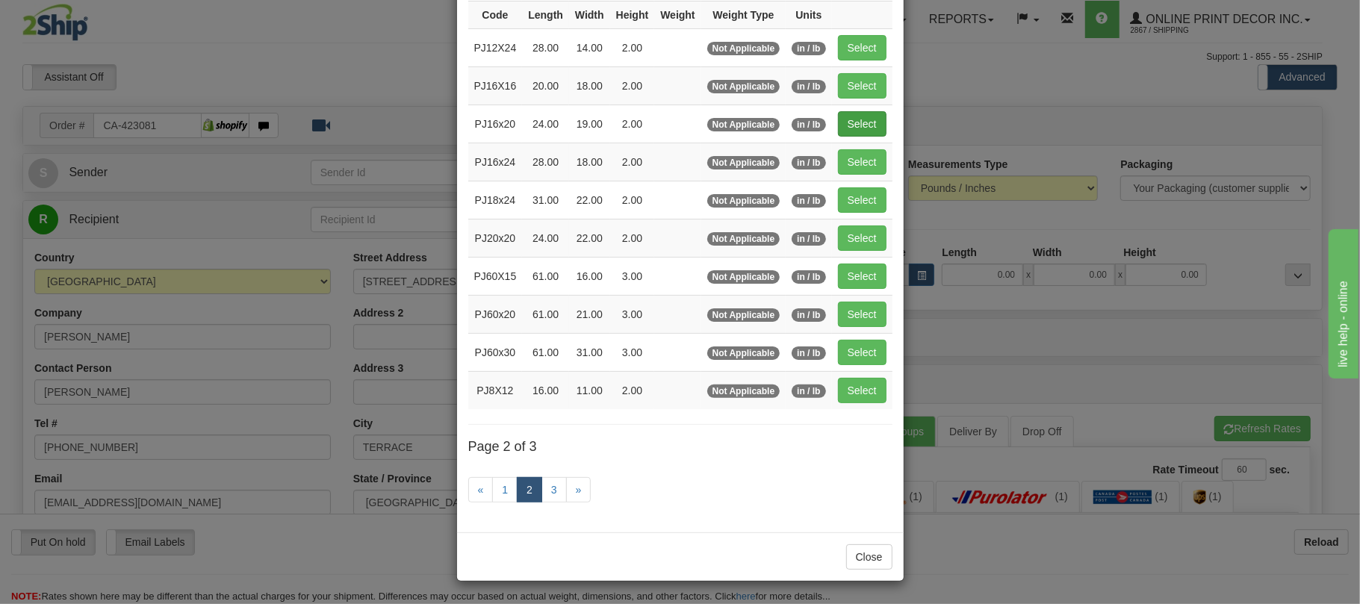
drag, startPoint x: 879, startPoint y: 99, endPoint x: 864, endPoint y: 124, distance: 29.5
click at [868, 115] on td "Select" at bounding box center [862, 124] width 60 height 38
click at [864, 124] on button "Select" at bounding box center [862, 123] width 49 height 25
type input "PJ16x20"
type input "24.00"
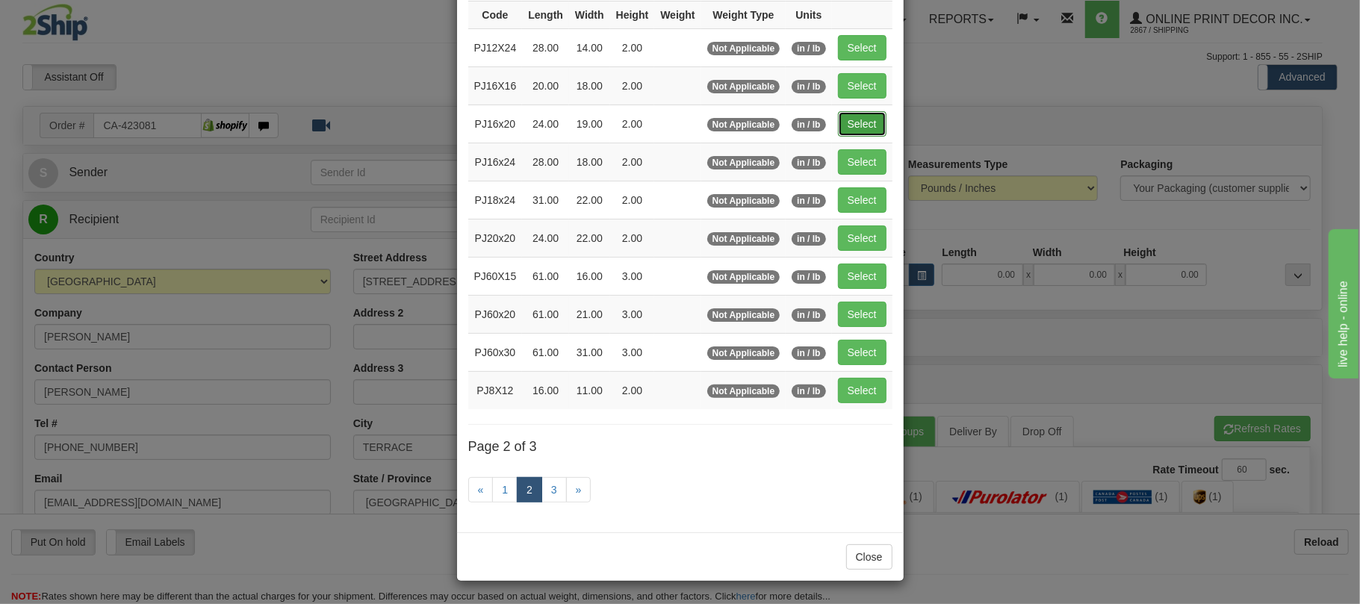
type input "19.00"
type input "2.00"
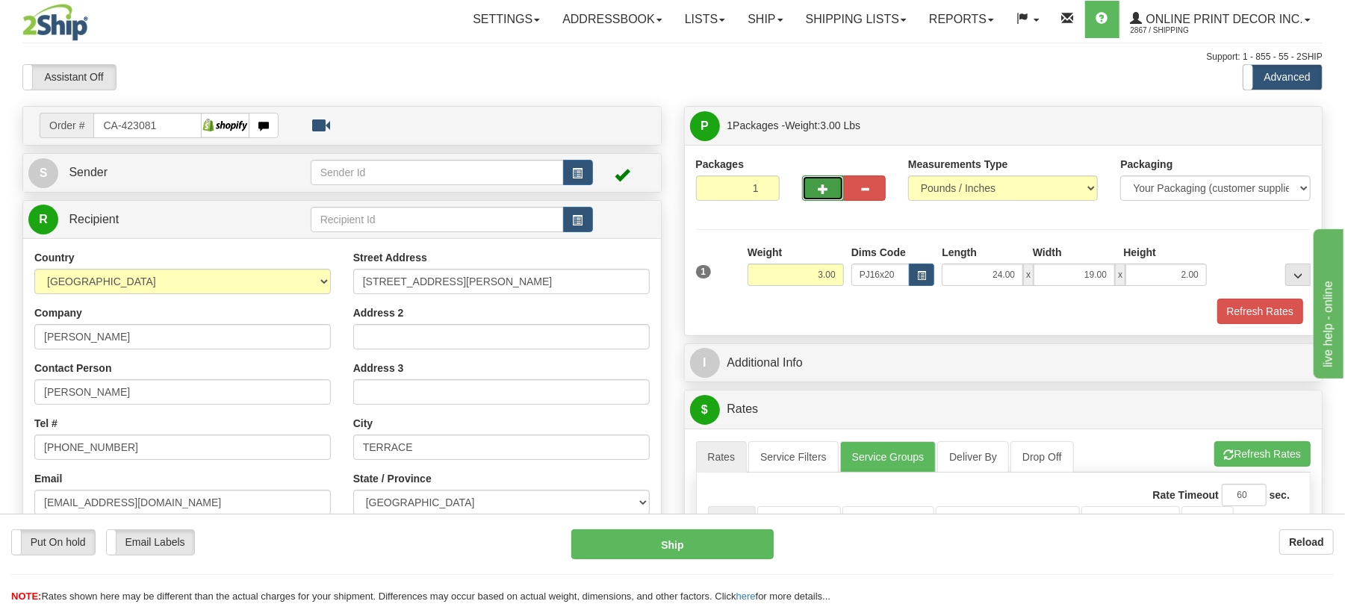
click at [815, 185] on button "button" at bounding box center [823, 187] width 42 height 25
radio input "true"
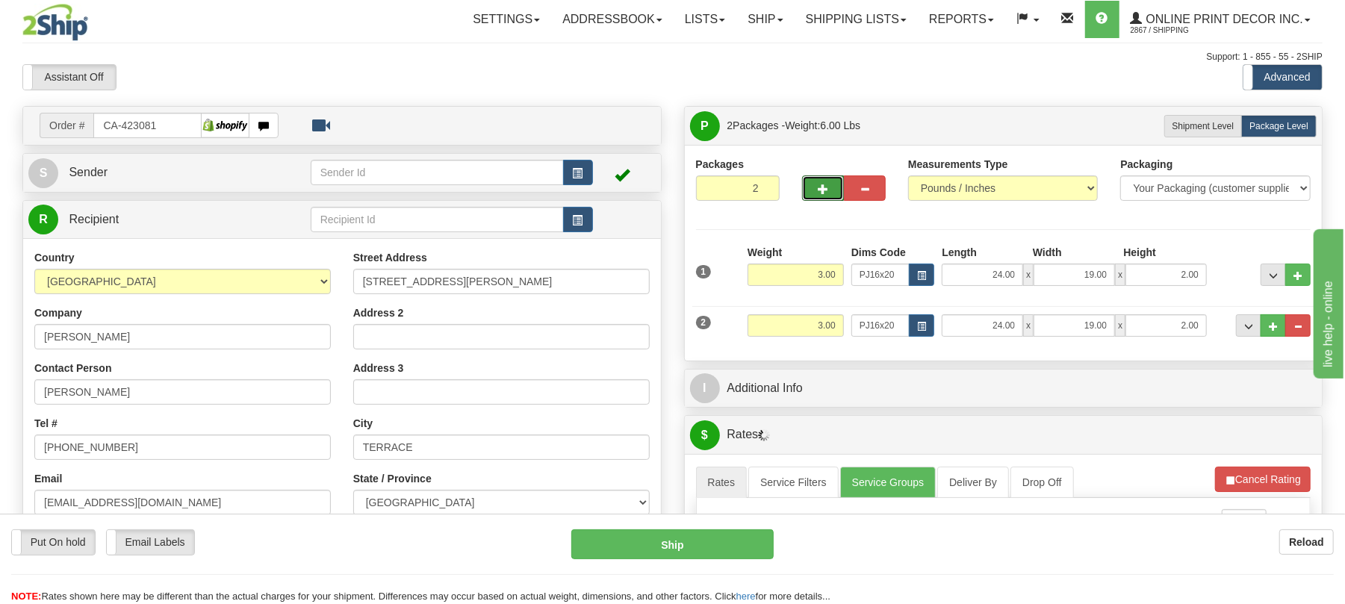
click at [815, 185] on button "button" at bounding box center [823, 187] width 42 height 25
type input "3"
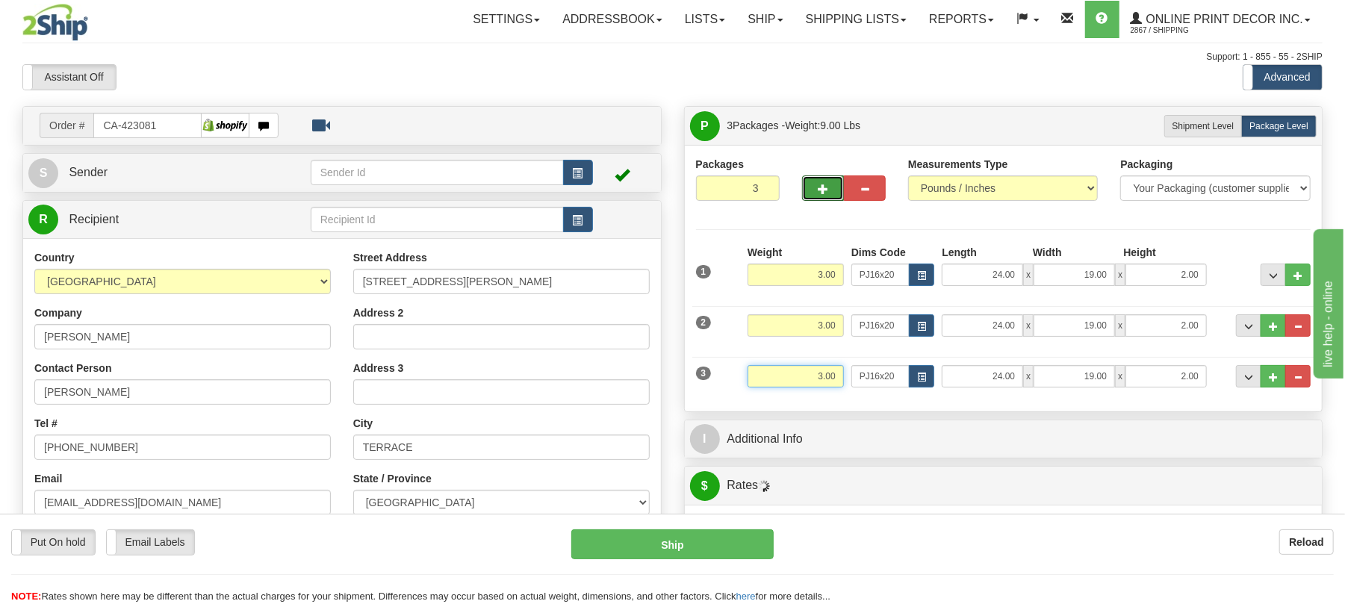
click at [822, 383] on input "3.00" at bounding box center [795, 376] width 96 height 22
type input "2.00"
click at [929, 376] on button "button" at bounding box center [921, 376] width 25 height 22
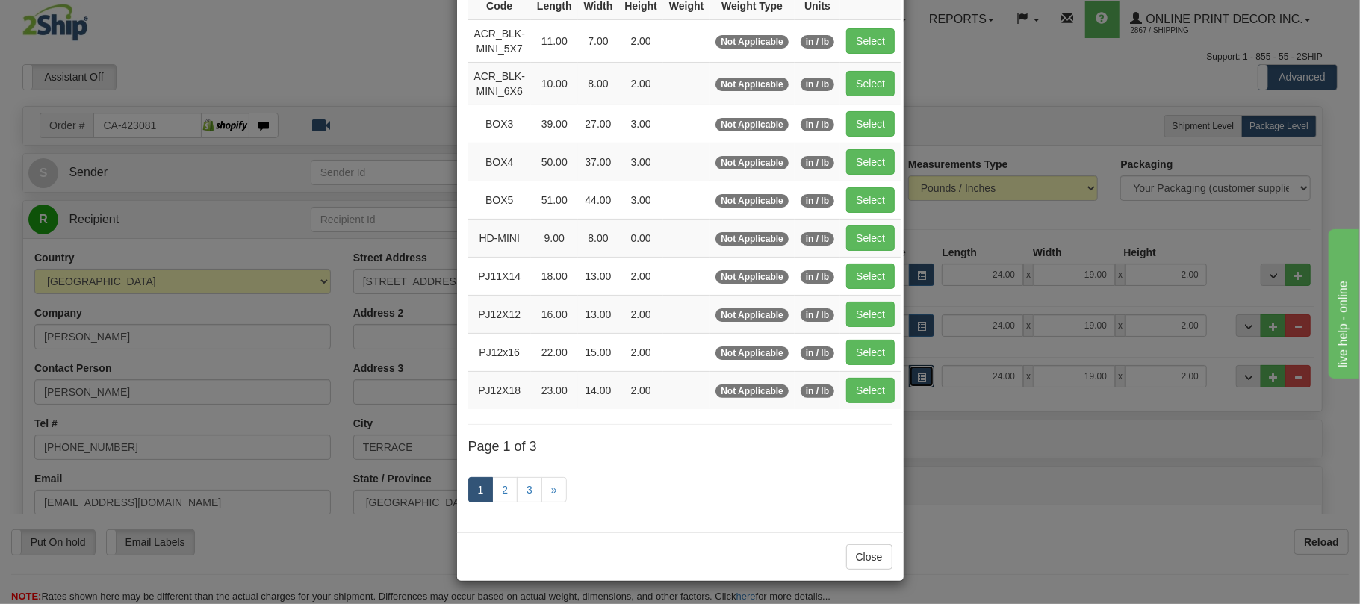
scroll to position [0, 0]
click at [492, 490] on link "2" at bounding box center [504, 489] width 25 height 25
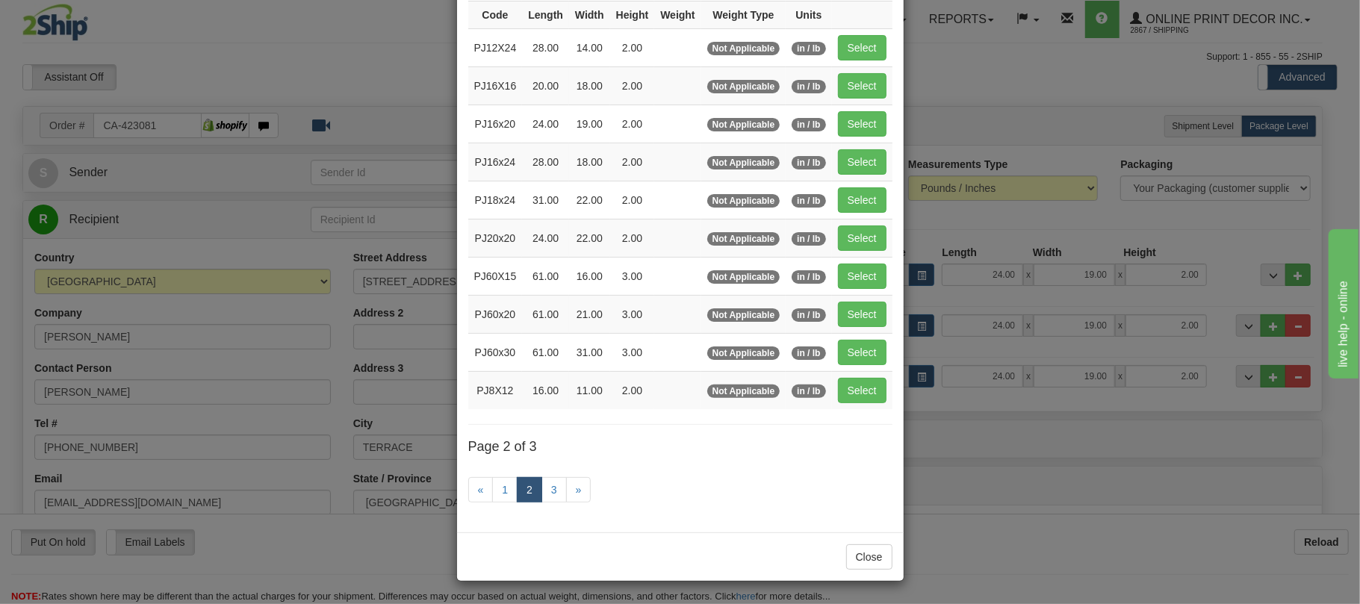
scroll to position [142, 0]
click at [878, 391] on button "Select" at bounding box center [862, 390] width 49 height 25
type input "PJ8X12"
type input "16.00"
type input "11.00"
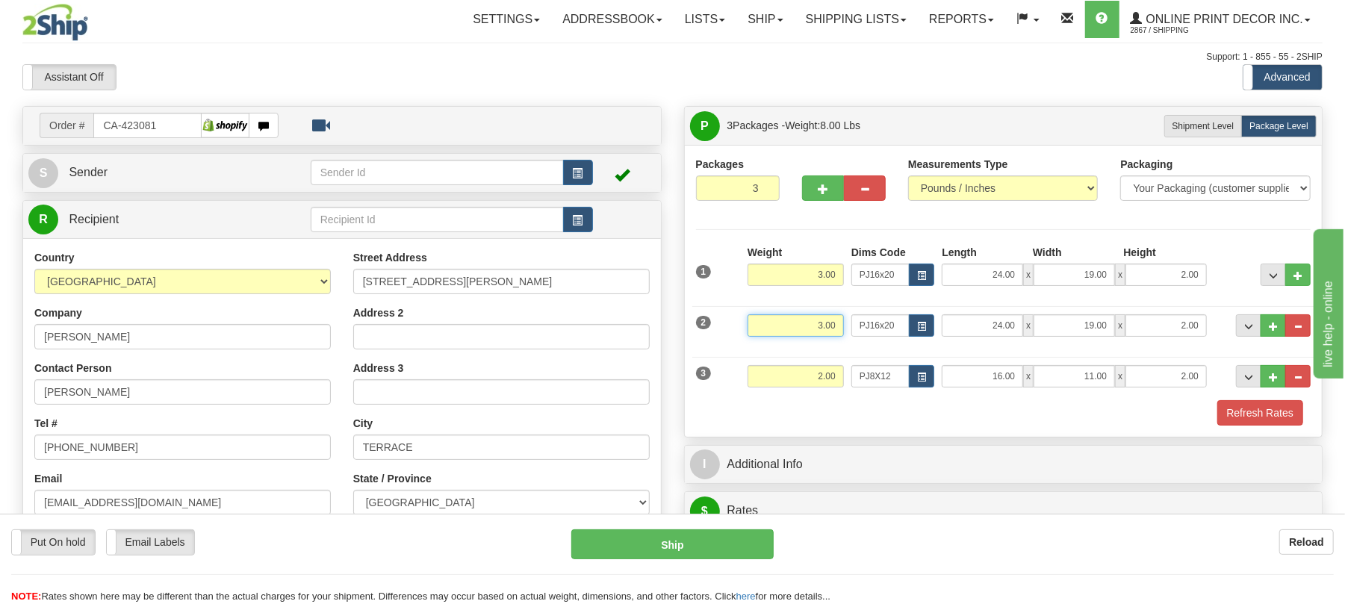
click at [818, 335] on input "3.00" at bounding box center [795, 325] width 96 height 22
type input "8.00"
click at [909, 329] on button "button" at bounding box center [921, 325] width 25 height 22
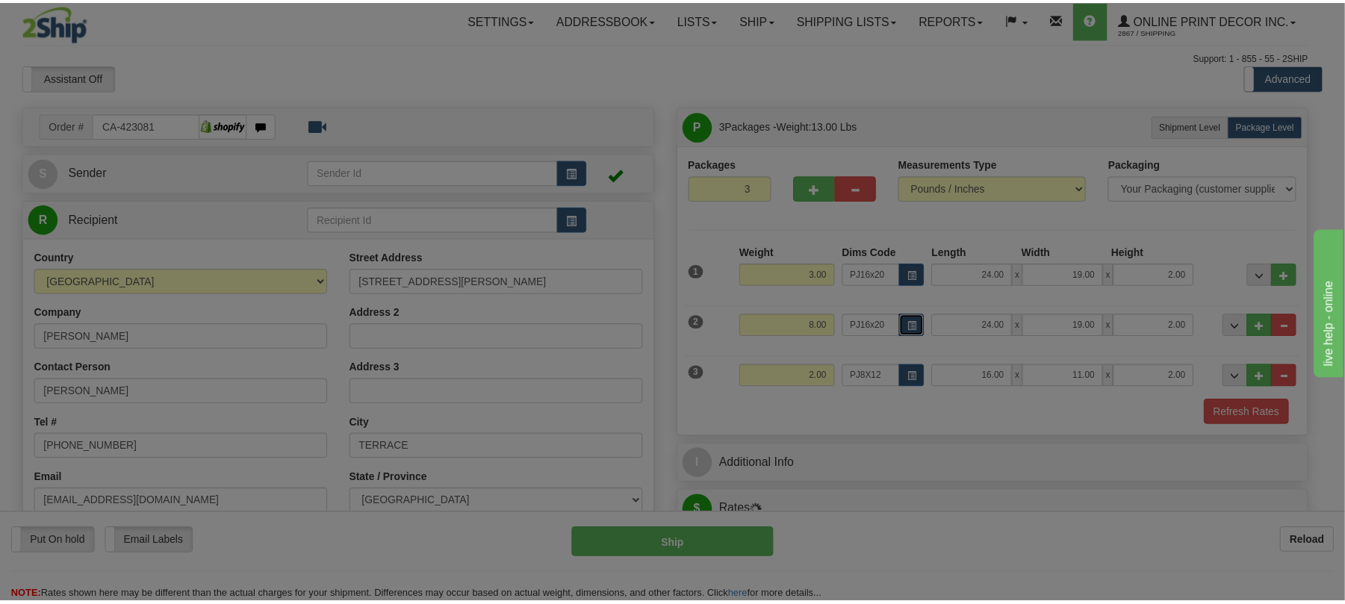
scroll to position [0, 0]
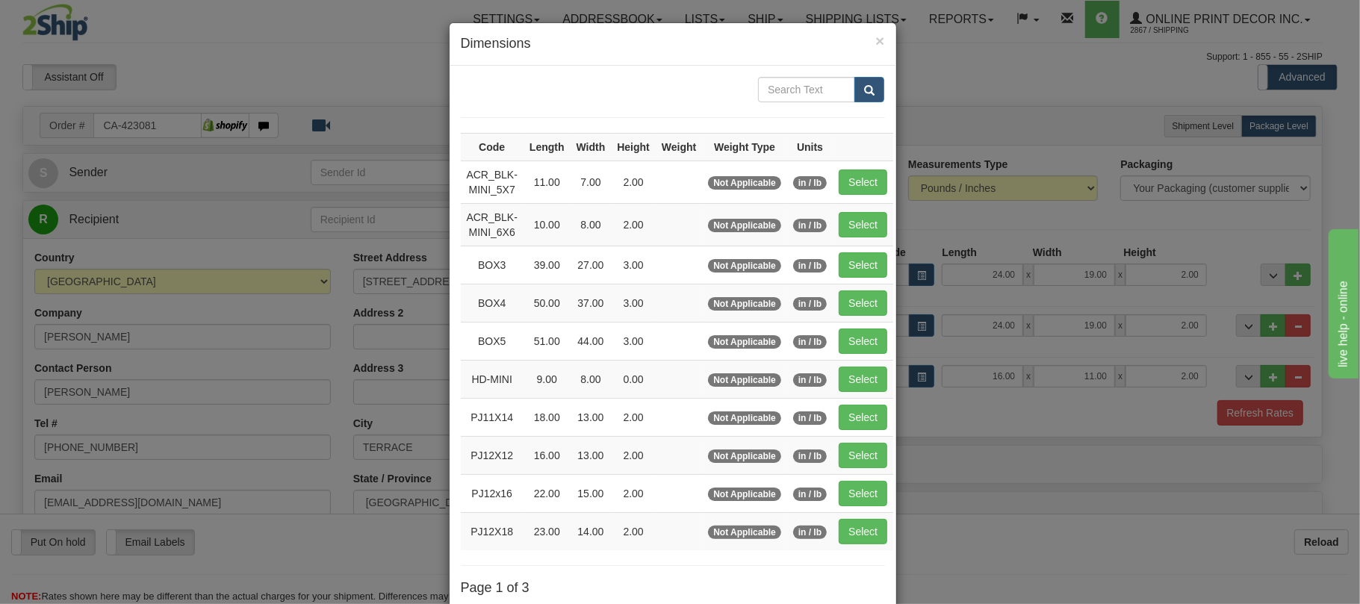
click at [872, 284] on td "Select" at bounding box center [863, 265] width 60 height 38
click at [875, 275] on button "Select" at bounding box center [863, 264] width 49 height 25
type input "BOX3"
type input "39.00"
type input "27.00"
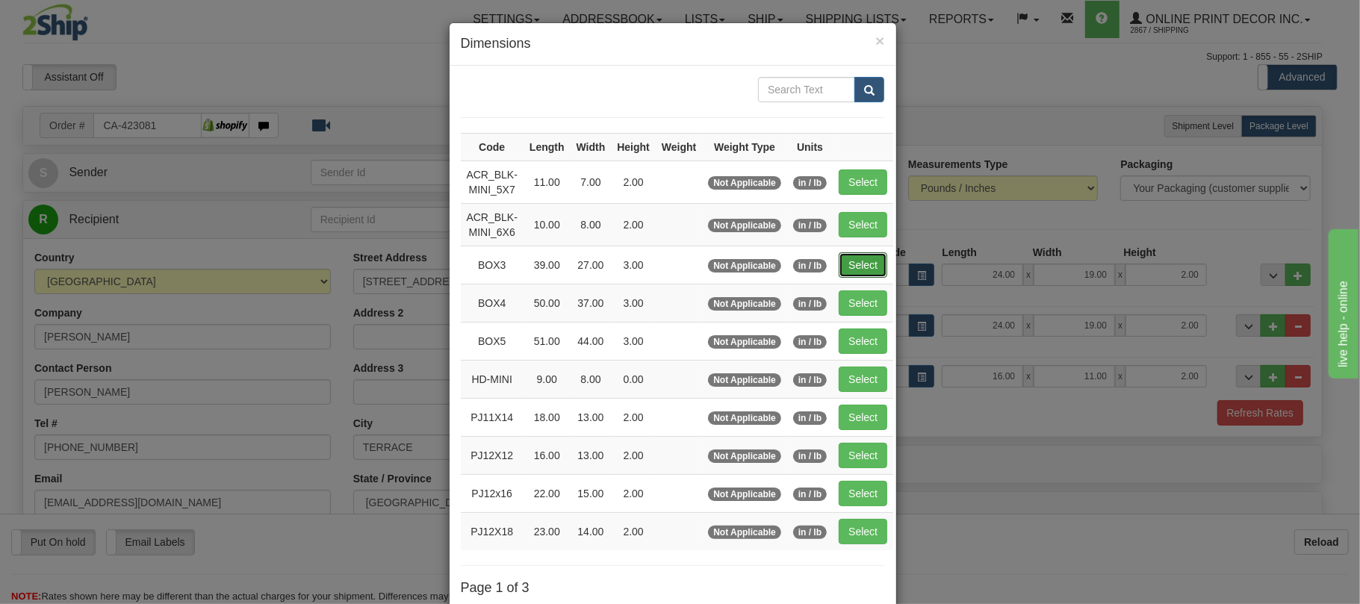
type input "3.00"
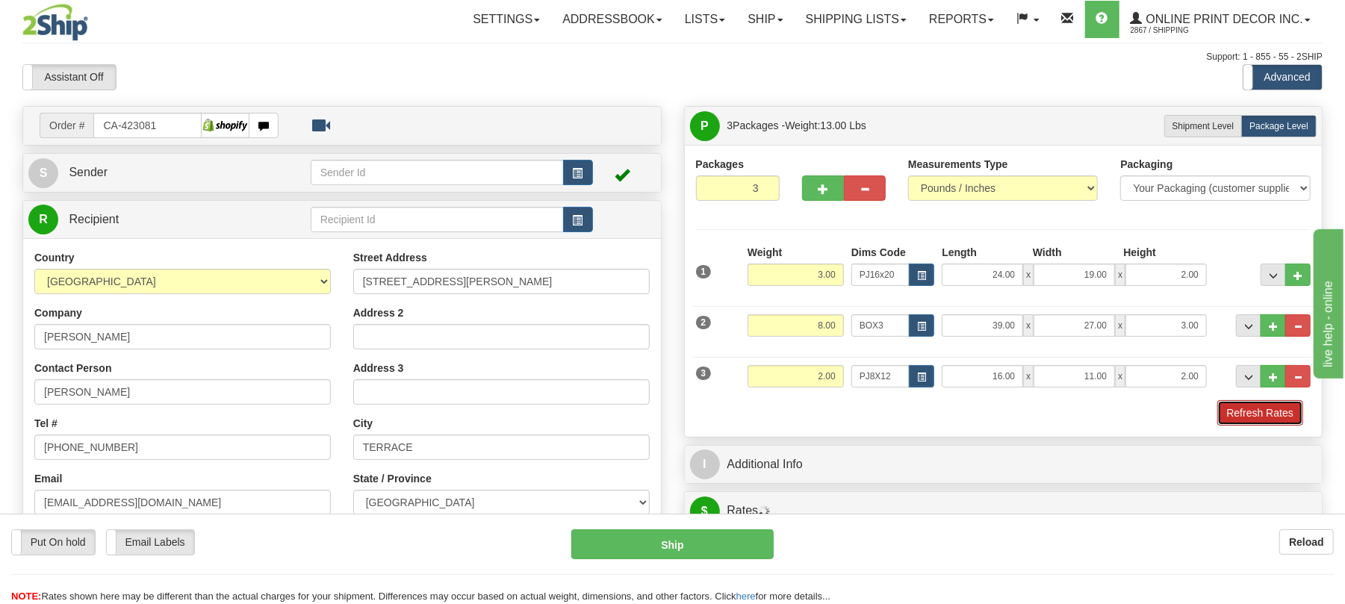
click at [1266, 426] on button "Refresh Rates" at bounding box center [1260, 412] width 86 height 25
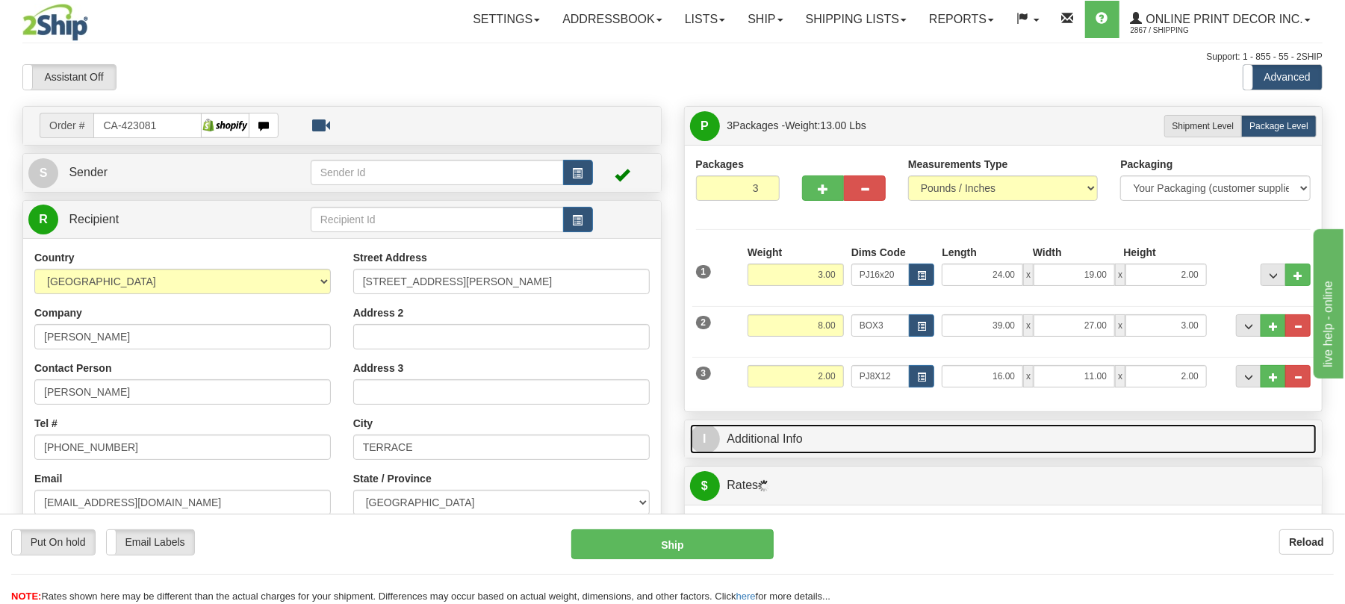
drag, startPoint x: 1266, startPoint y: 427, endPoint x: 1266, endPoint y: 418, distance: 9.0
click at [1266, 421] on div "I Additional Info" at bounding box center [1003, 440] width 639 height 40
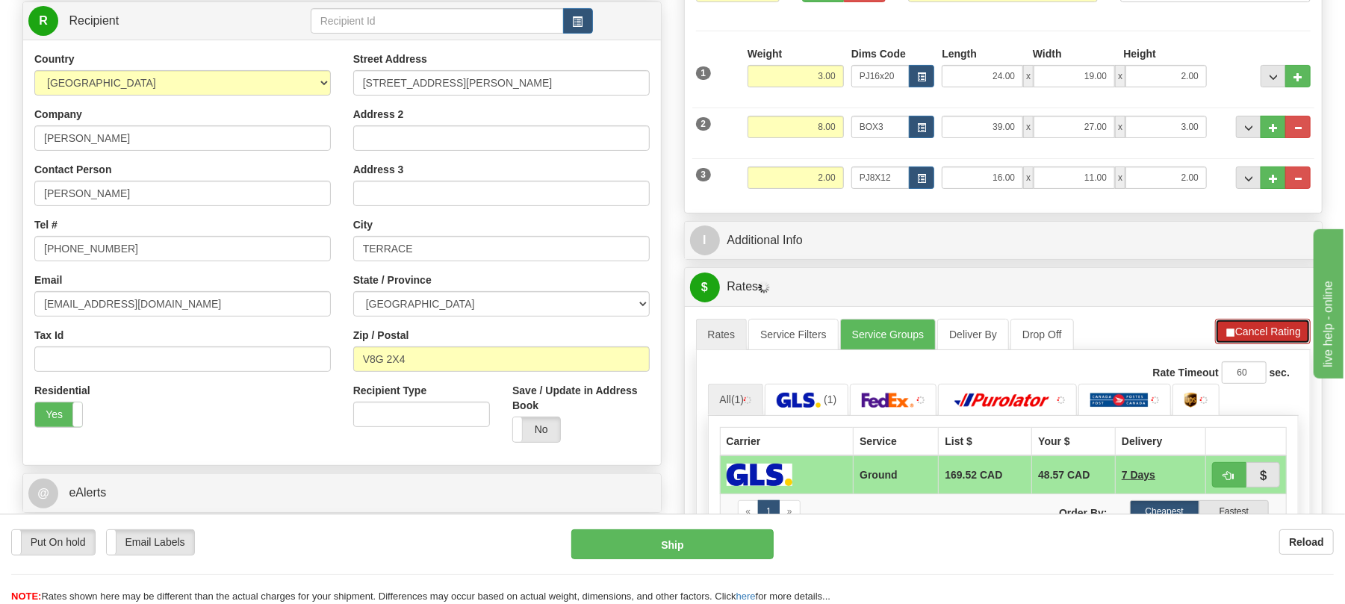
click at [1257, 323] on button "Cancel Rating" at bounding box center [1263, 331] width 96 height 25
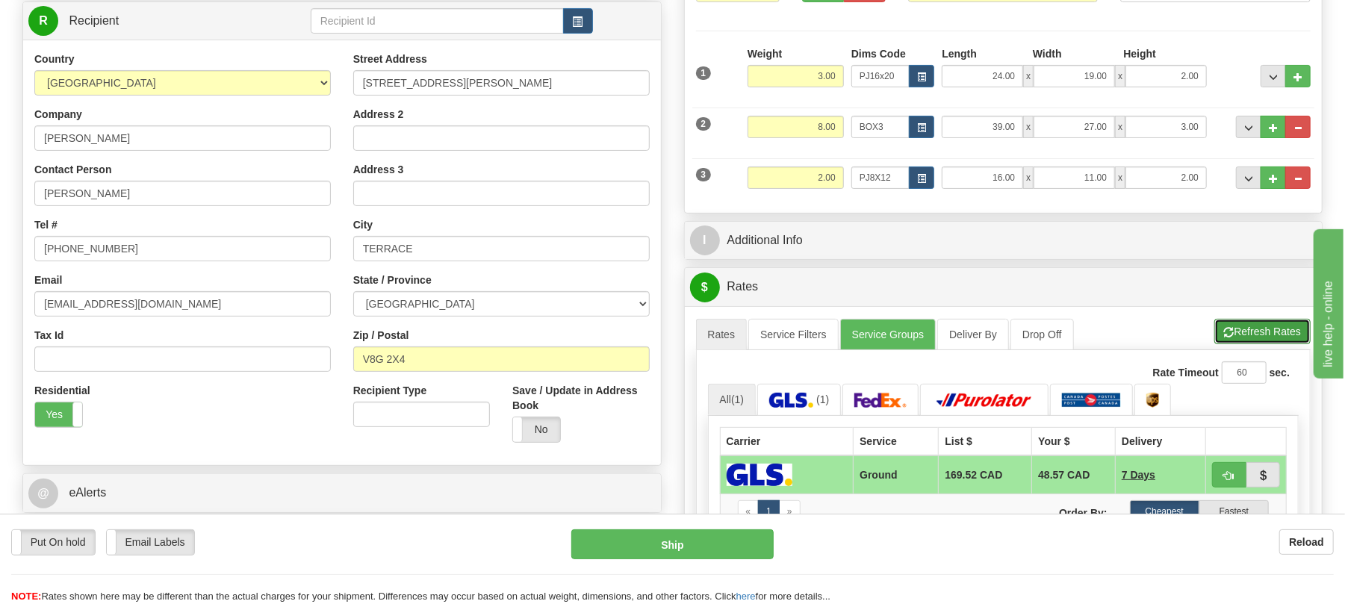
click at [1257, 329] on button "Refresh Rates" at bounding box center [1262, 331] width 96 height 25
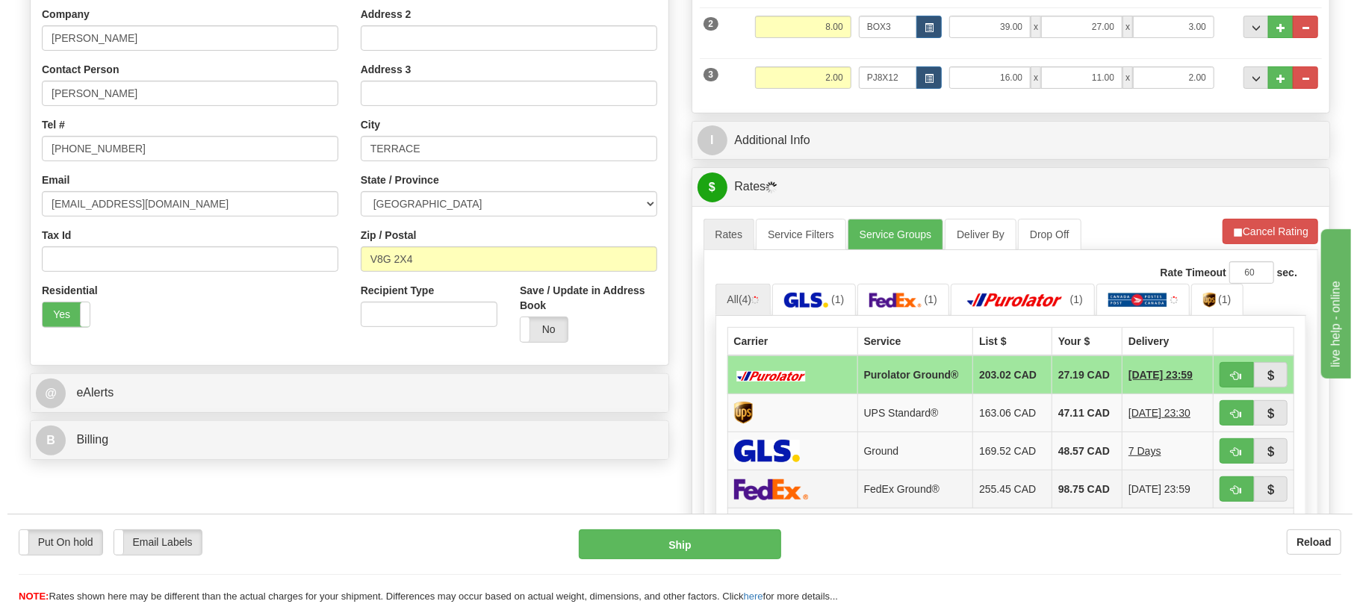
scroll to position [497, 0]
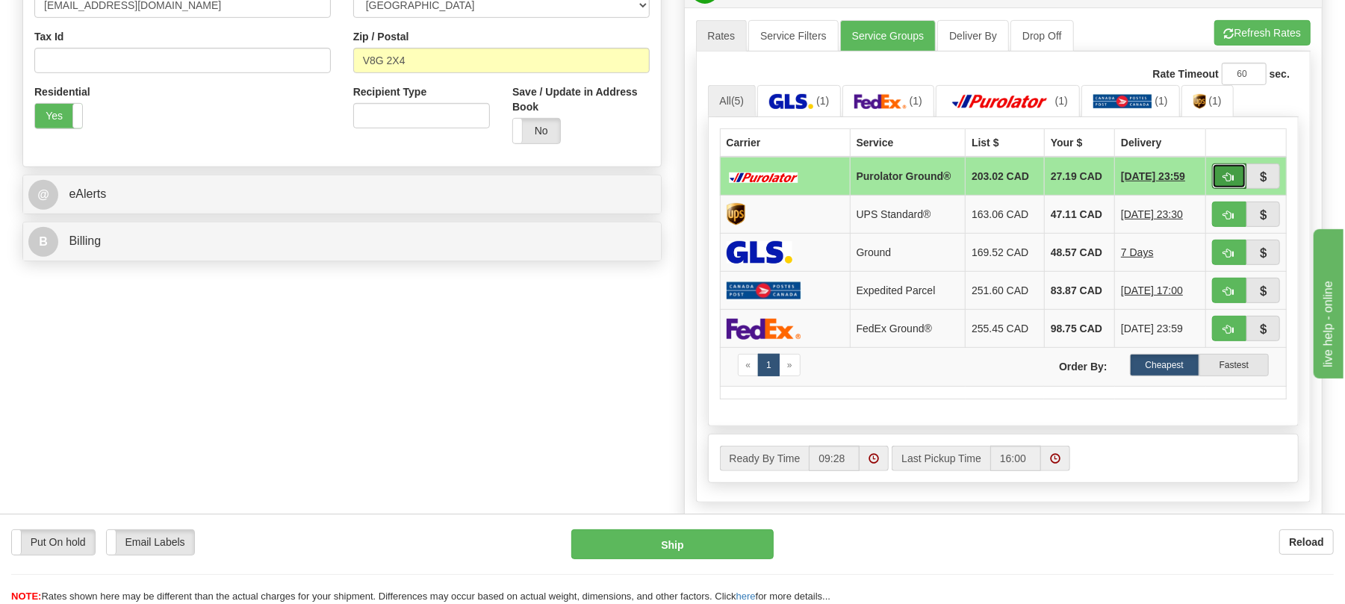
click at [1222, 181] on button "button" at bounding box center [1229, 176] width 34 height 25
type input "260"
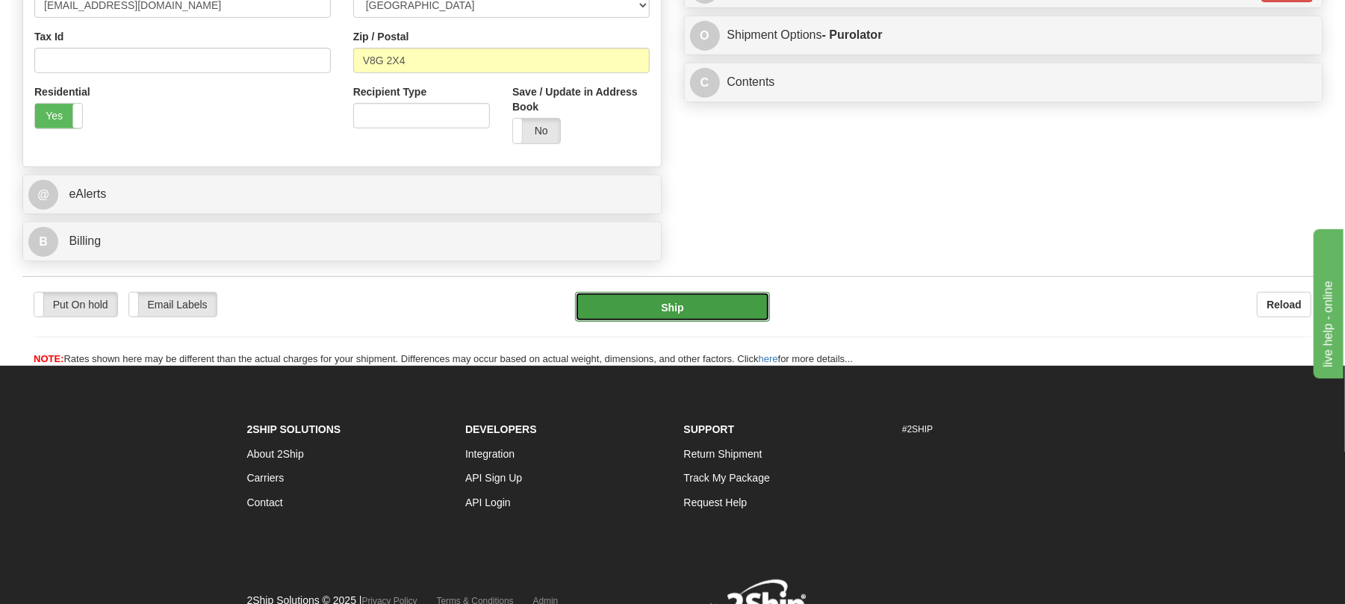
click at [703, 311] on button "Ship" at bounding box center [672, 307] width 194 height 30
